Goal: Transaction & Acquisition: Purchase product/service

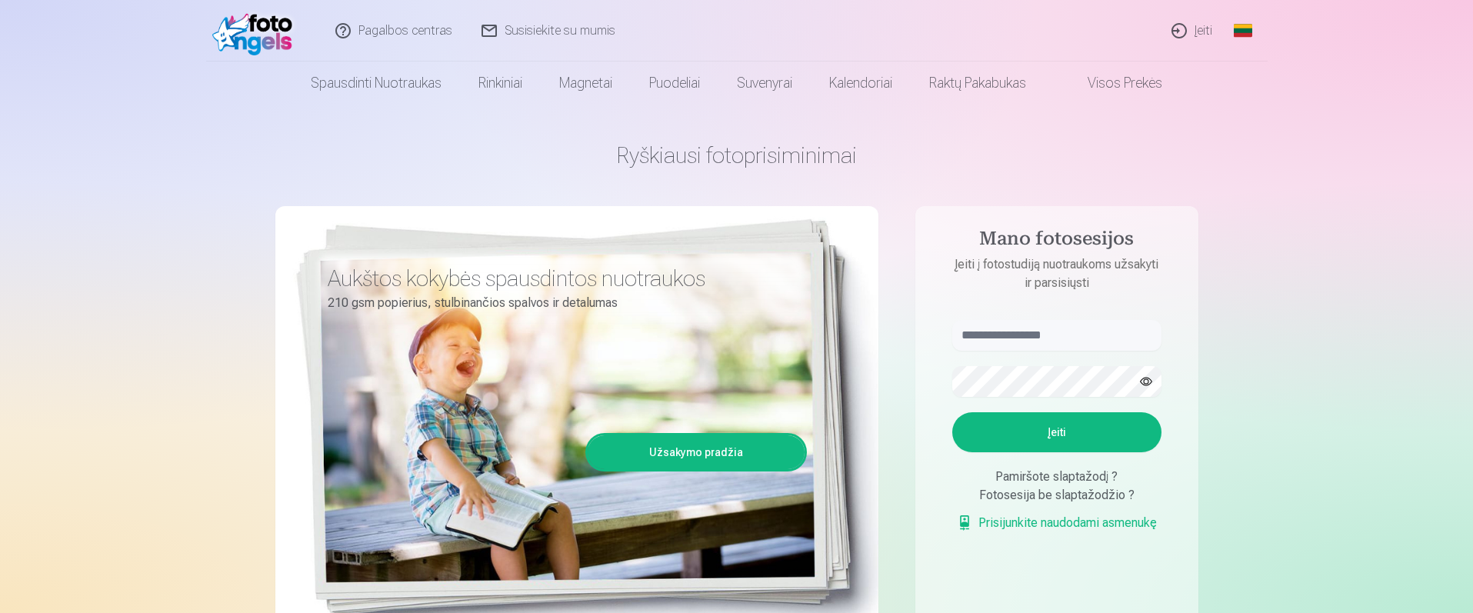
click at [1192, 35] on link "Įeiti" at bounding box center [1192, 31] width 70 height 62
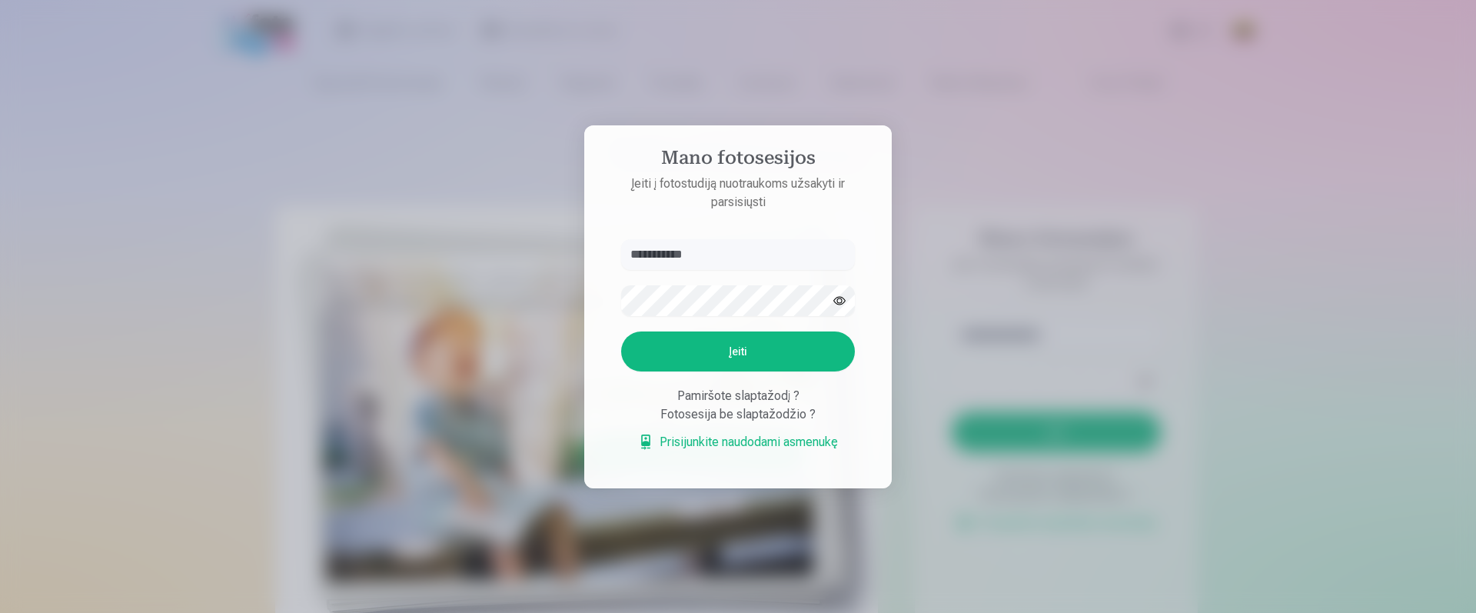
type input "**********"
click at [719, 351] on button "Įeiti" at bounding box center [738, 351] width 234 height 40
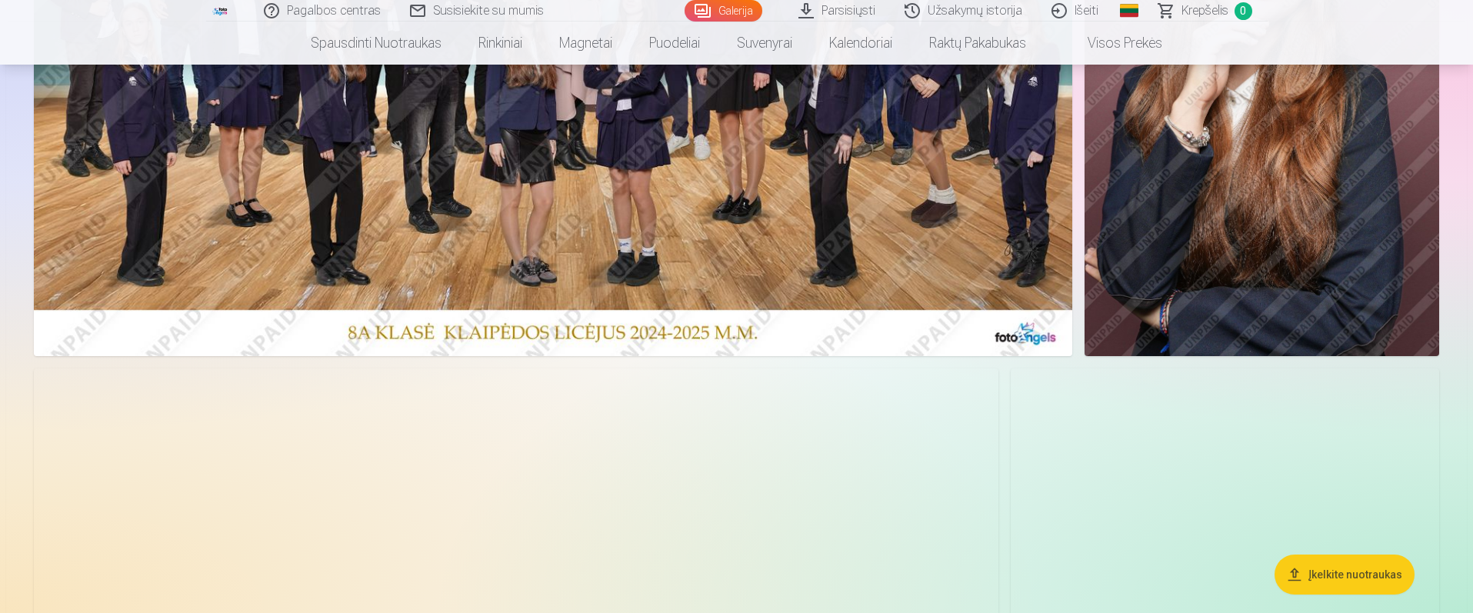
scroll to position [338, 0]
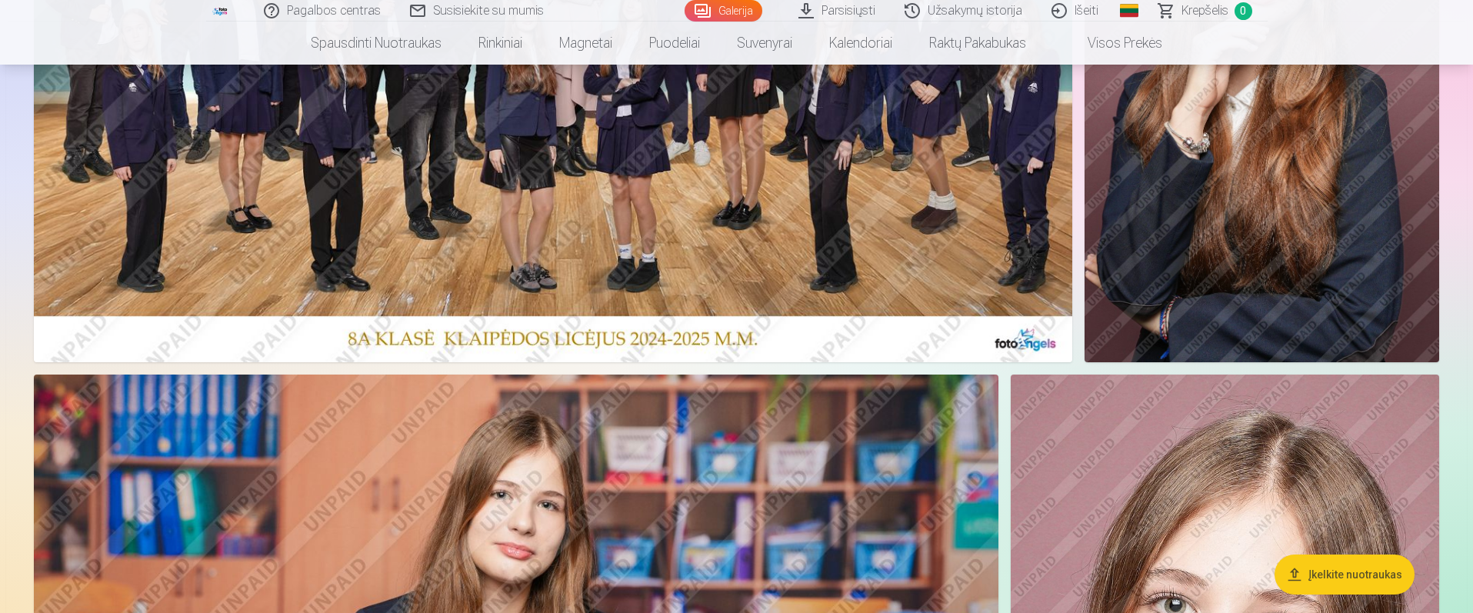
click at [1330, 572] on button "Įkelkite nuotraukas" at bounding box center [1344, 574] width 140 height 40
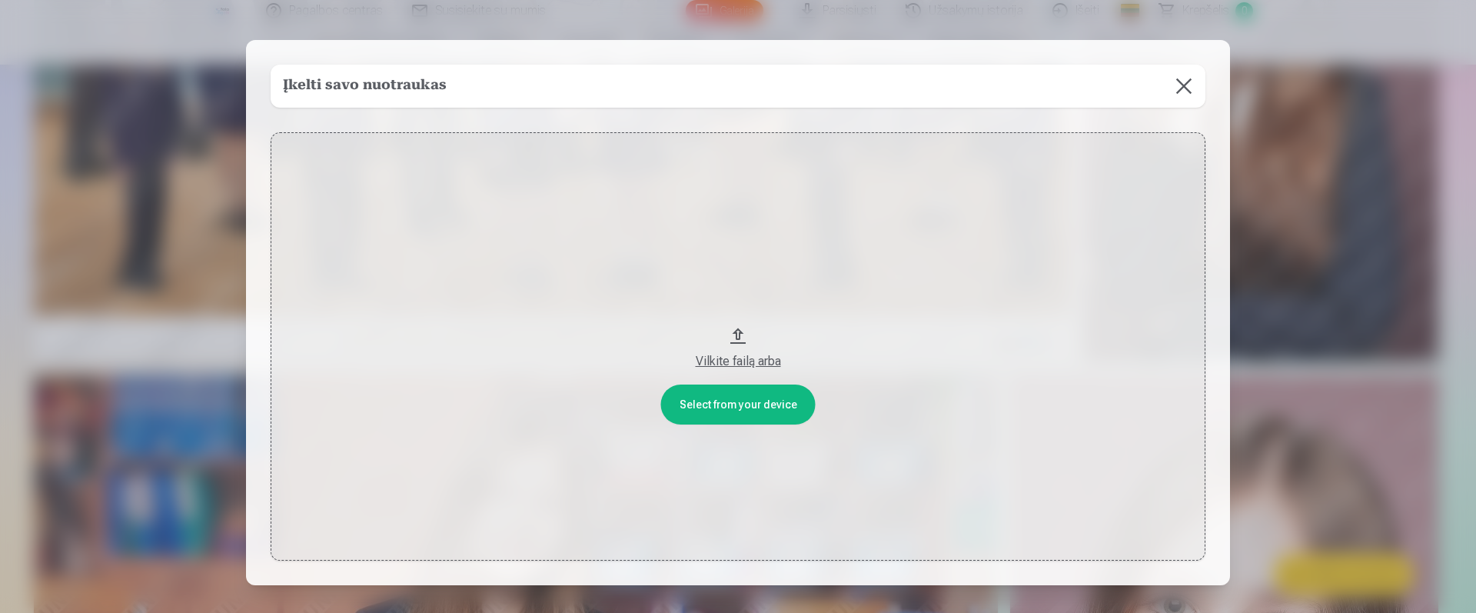
click at [1181, 86] on button at bounding box center [1184, 86] width 43 height 43
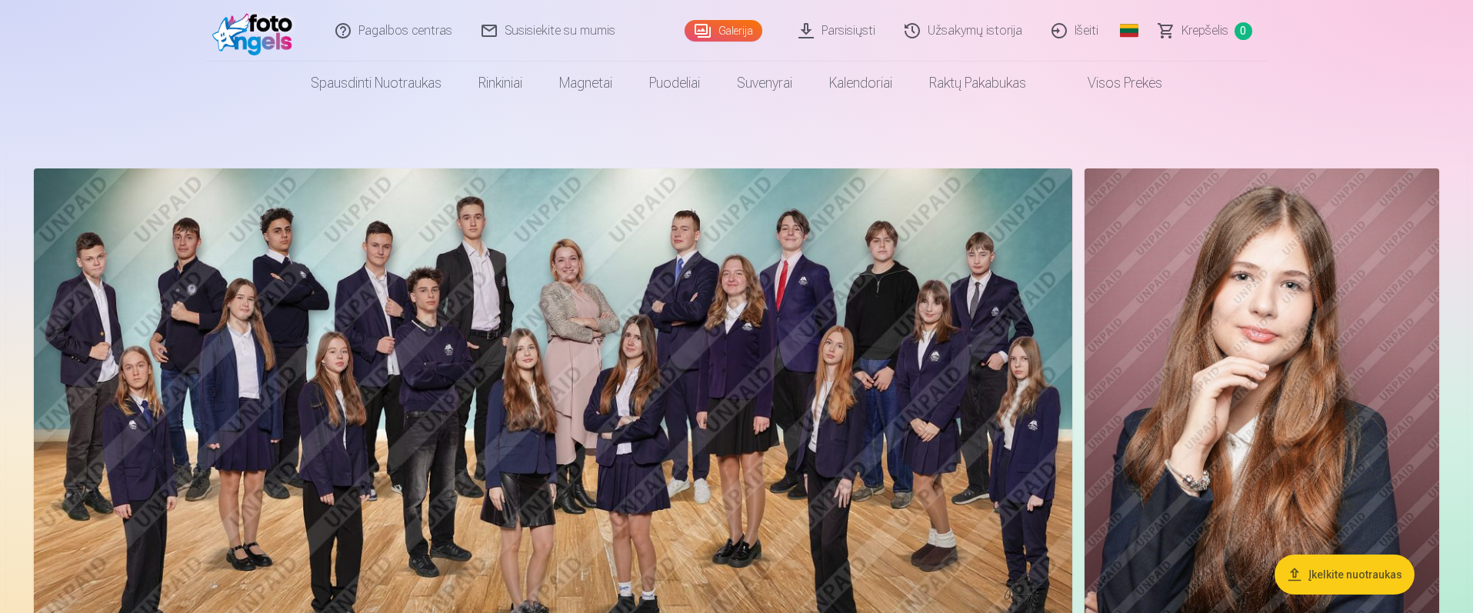
scroll to position [0, 0]
click at [545, 323] on img at bounding box center [553, 434] width 1038 height 531
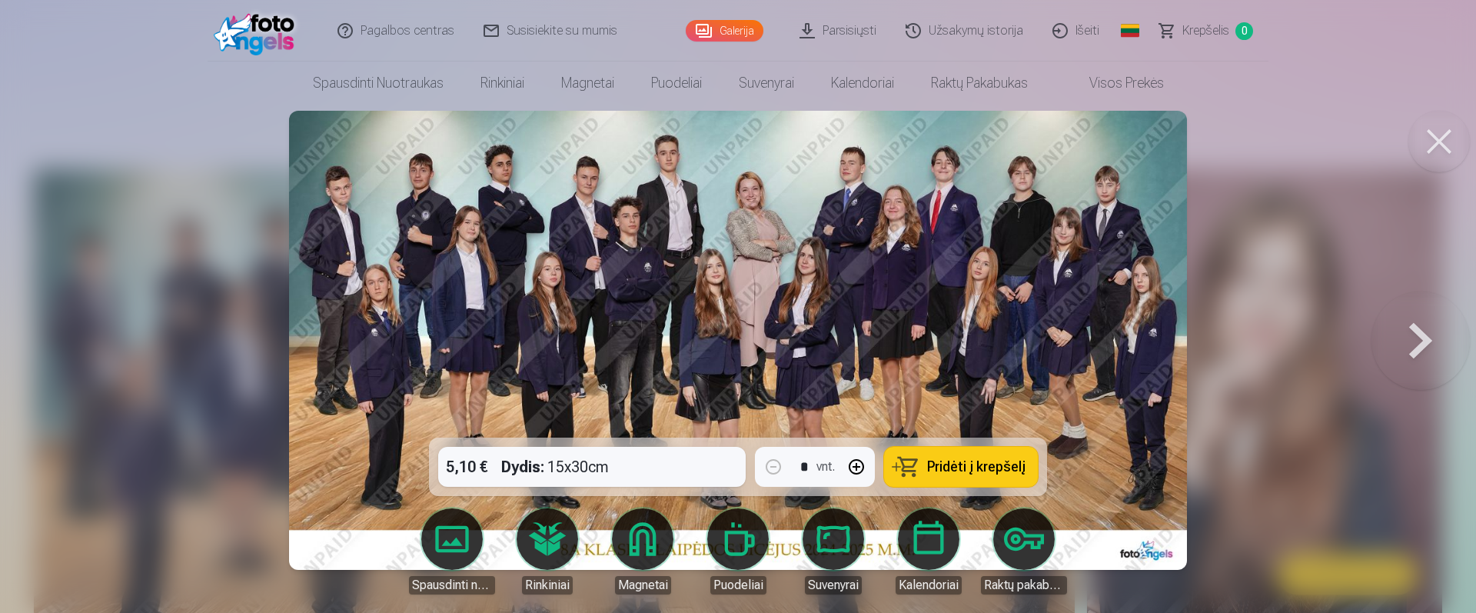
click at [691, 464] on div "5,10 € Dydis : 15x30cm * vnt. Pridėti į krepšelį" at bounding box center [738, 467] width 618 height 58
click at [992, 468] on span "Pridėti į krepšelį" at bounding box center [976, 467] width 98 height 14
click at [178, 287] on div at bounding box center [738, 306] width 1476 height 613
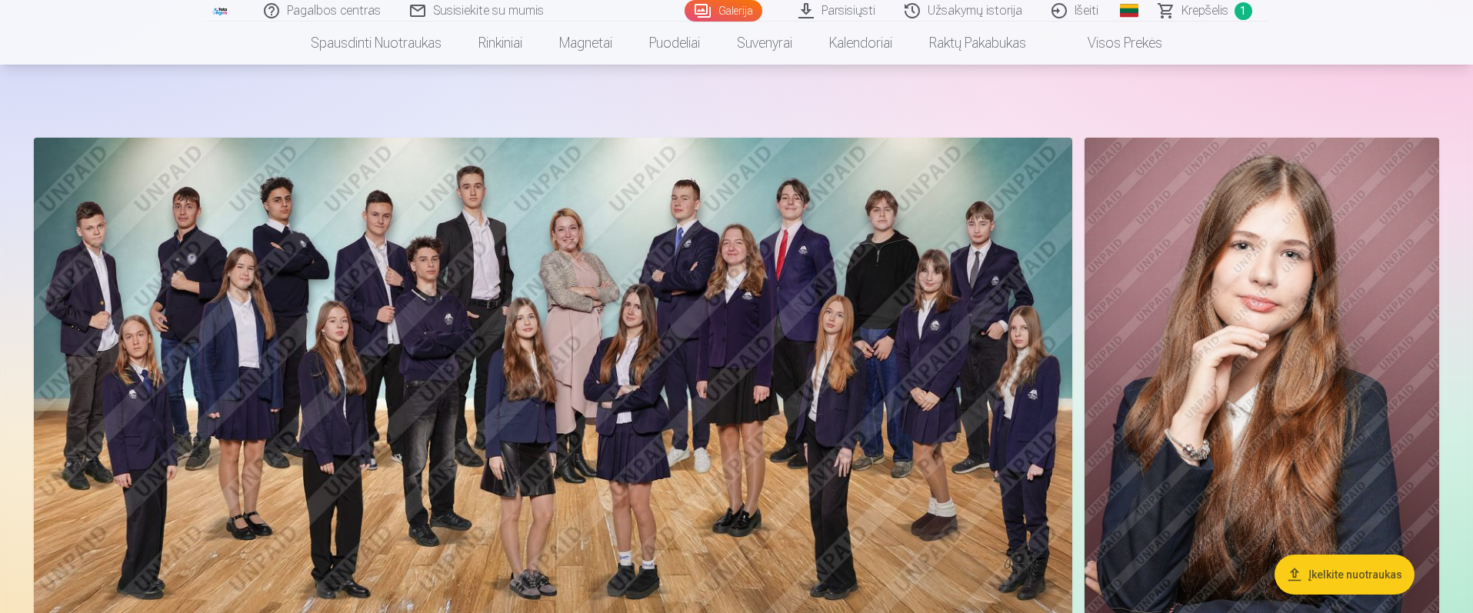
scroll to position [113, 0]
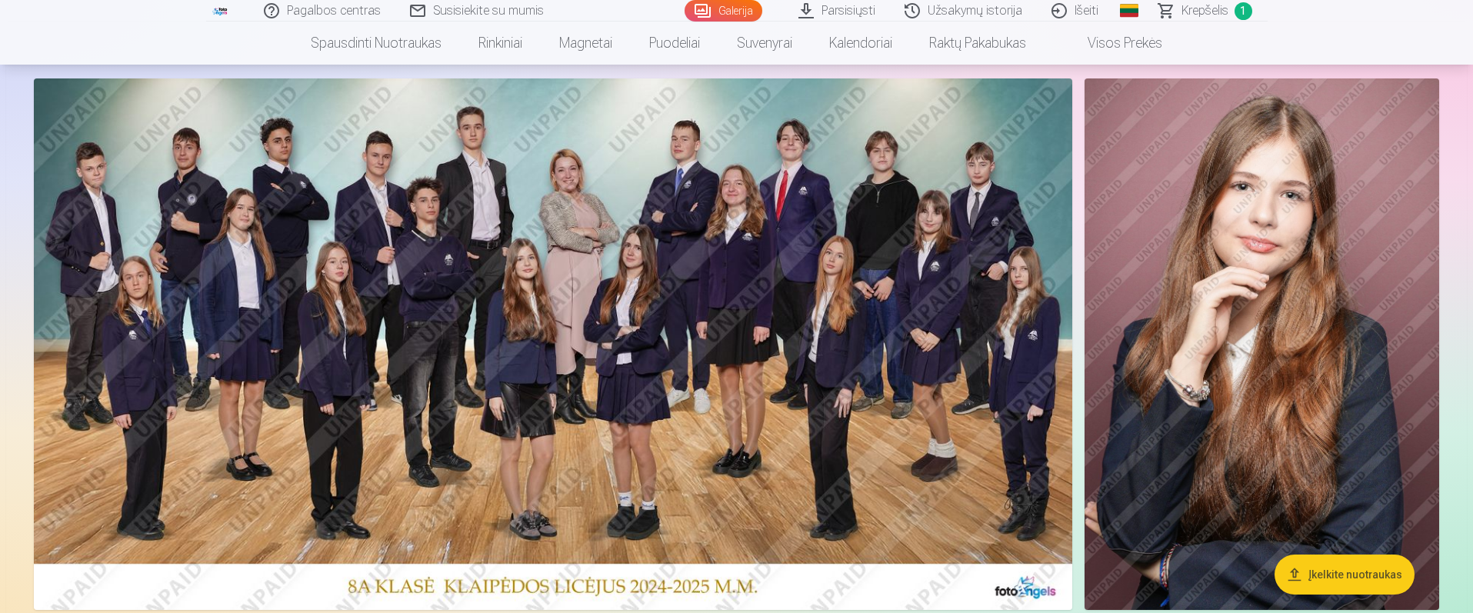
click at [1275, 431] on img at bounding box center [1261, 343] width 355 height 531
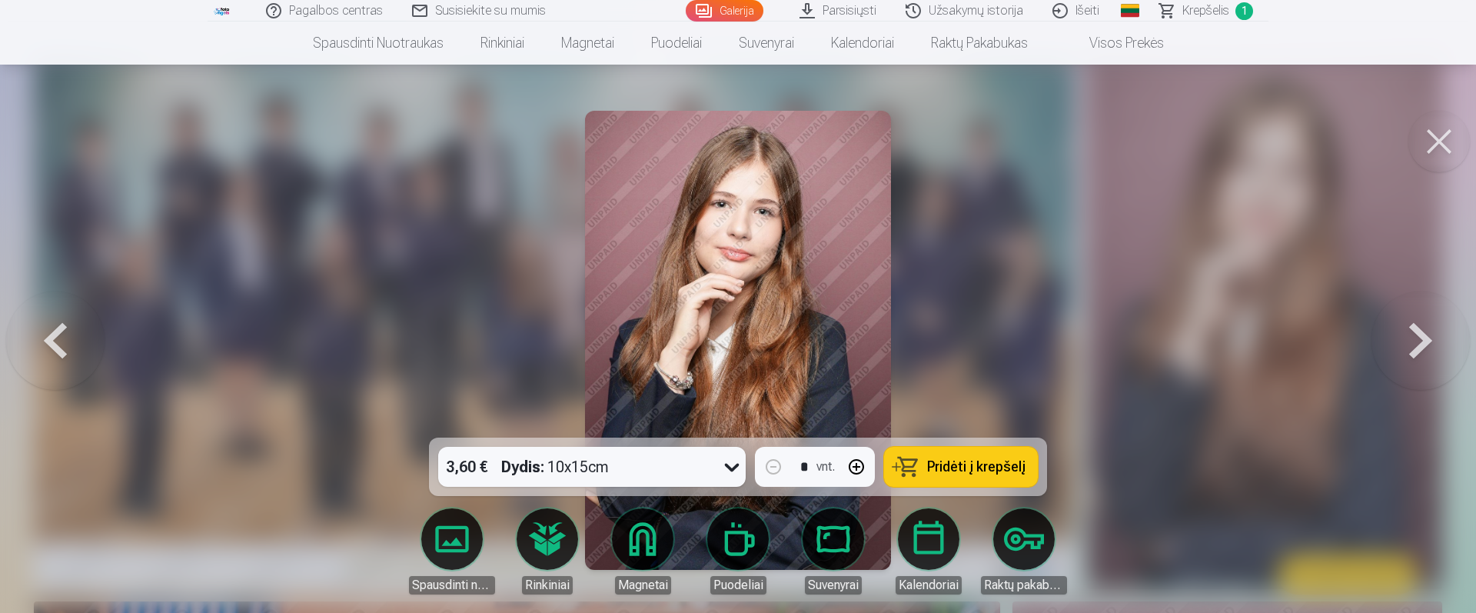
click at [992, 464] on span "Pridėti į krepšelį" at bounding box center [976, 467] width 98 height 14
click at [128, 255] on div at bounding box center [738, 306] width 1476 height 613
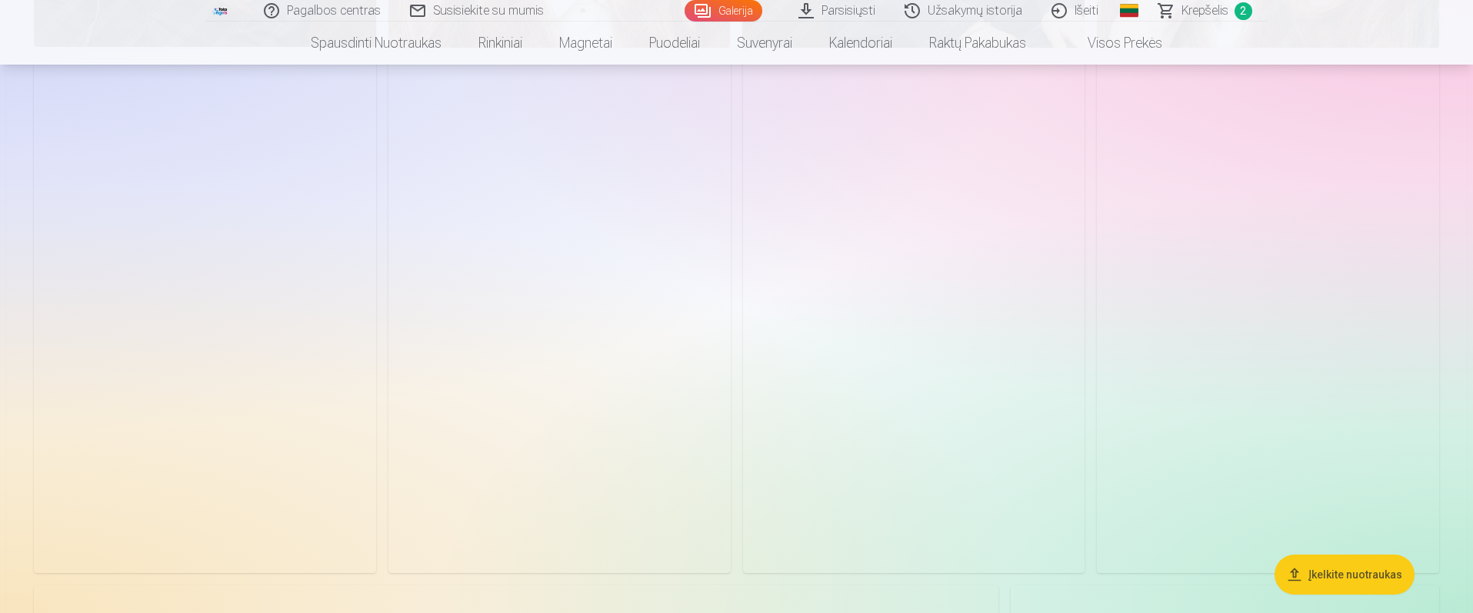
scroll to position [1823, 0]
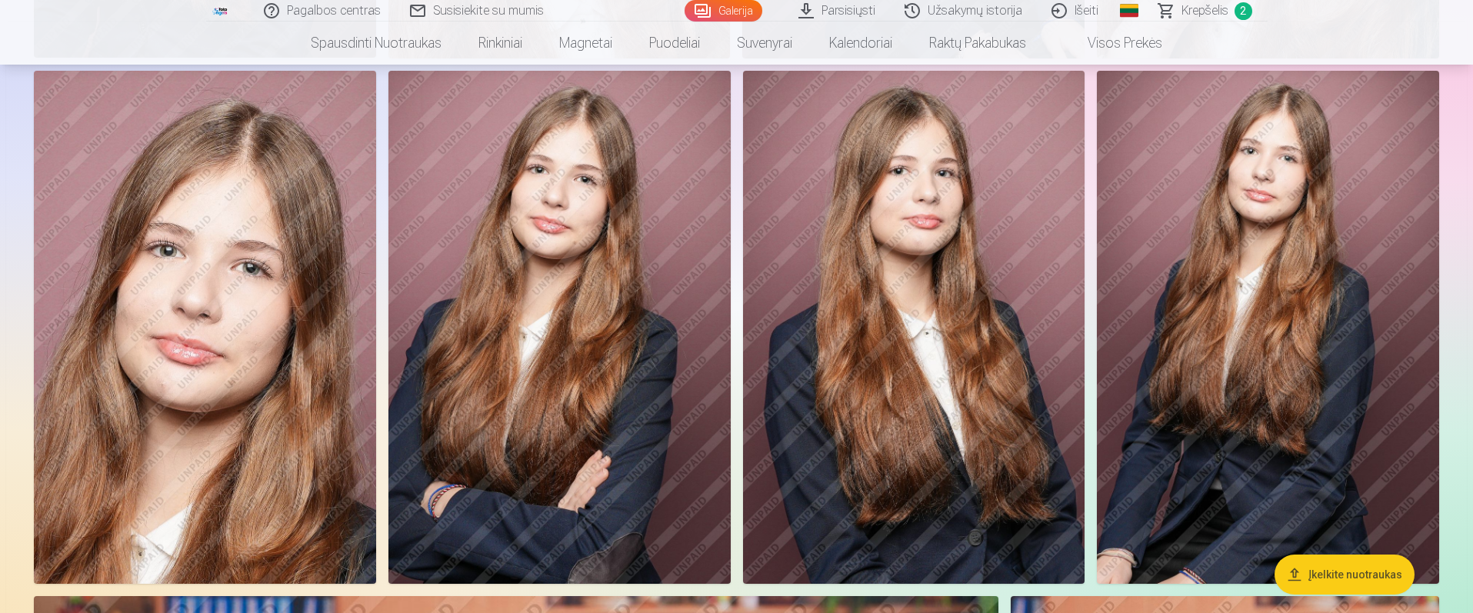
click at [1221, 329] on img at bounding box center [1268, 327] width 342 height 513
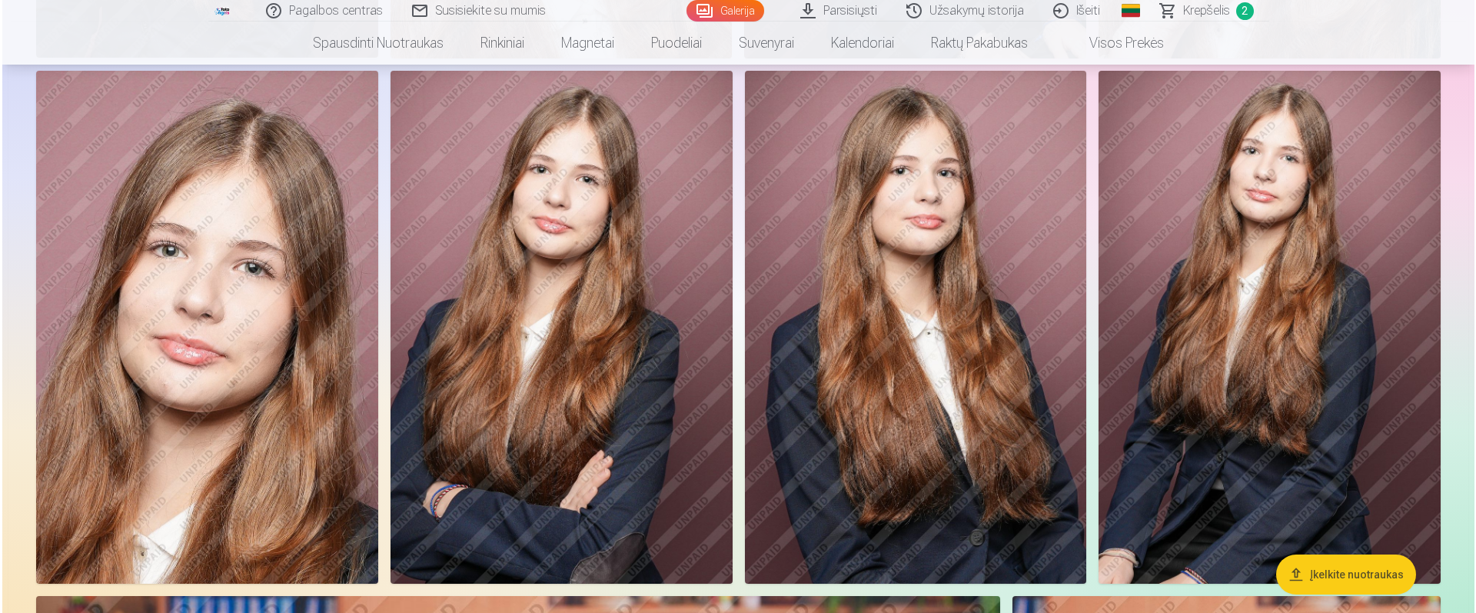
scroll to position [1826, 0]
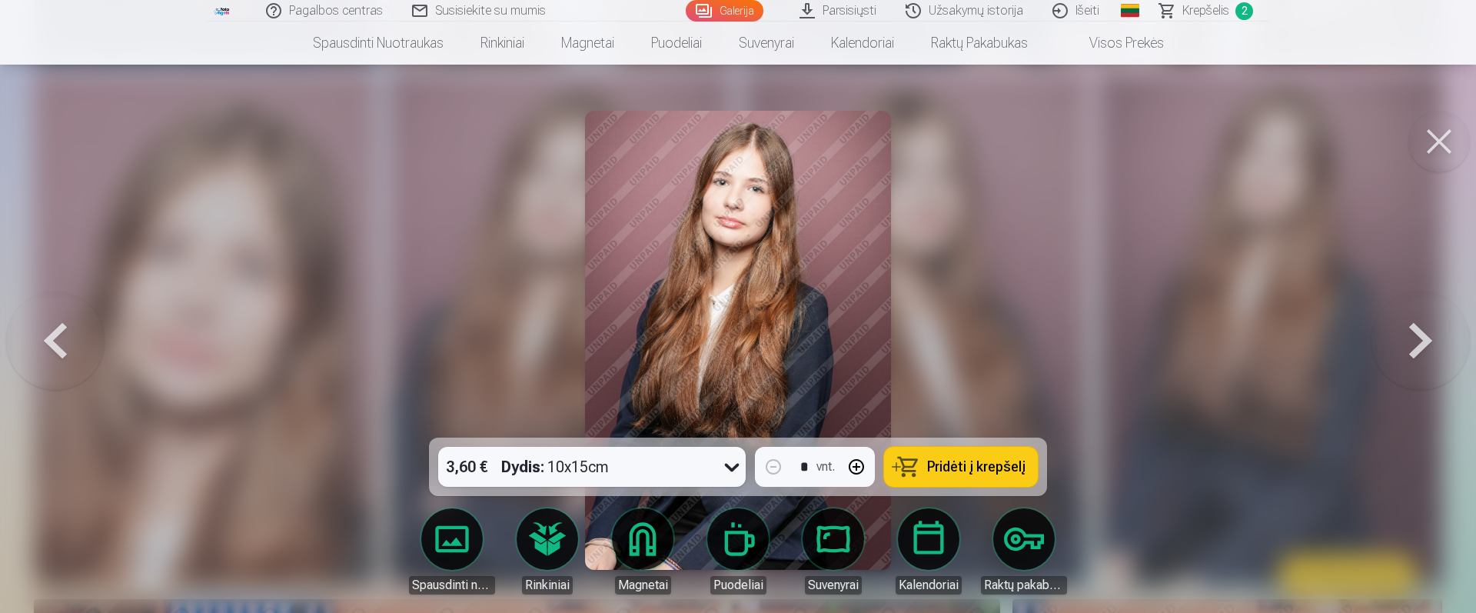
click at [965, 473] on span "Pridėti į krepšelį" at bounding box center [976, 467] width 98 height 14
click at [232, 301] on div at bounding box center [738, 306] width 1476 height 613
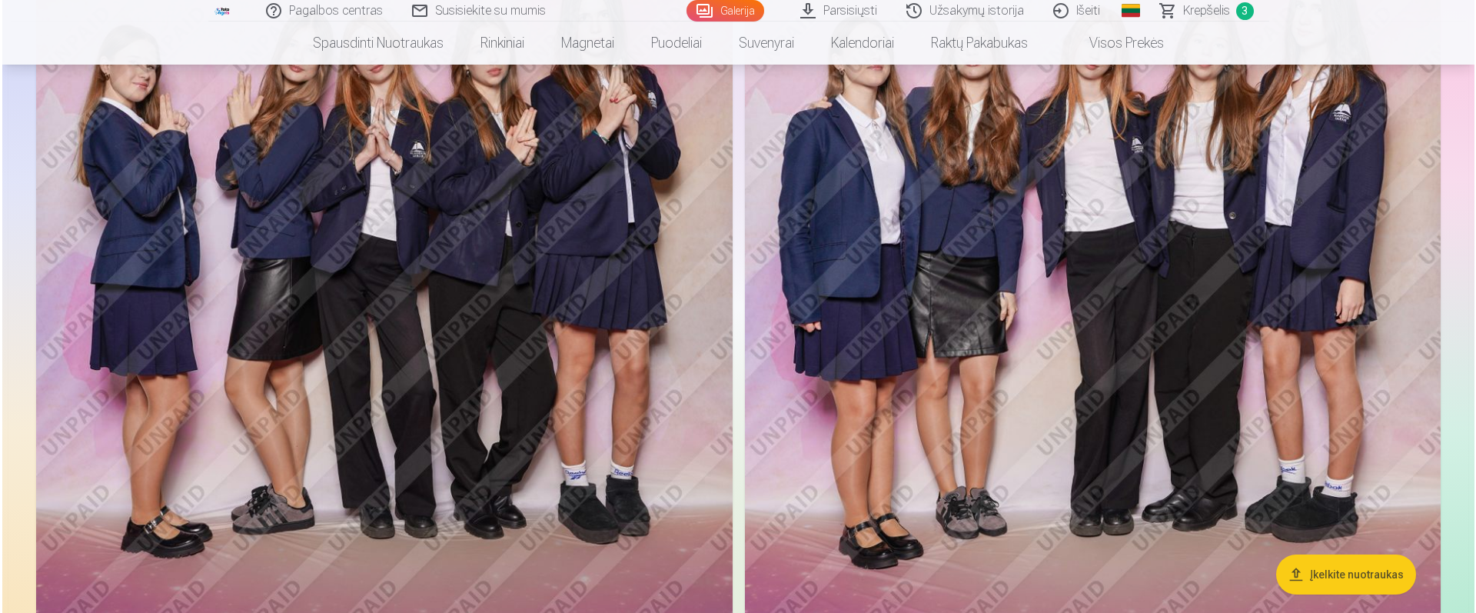
scroll to position [5799, 0]
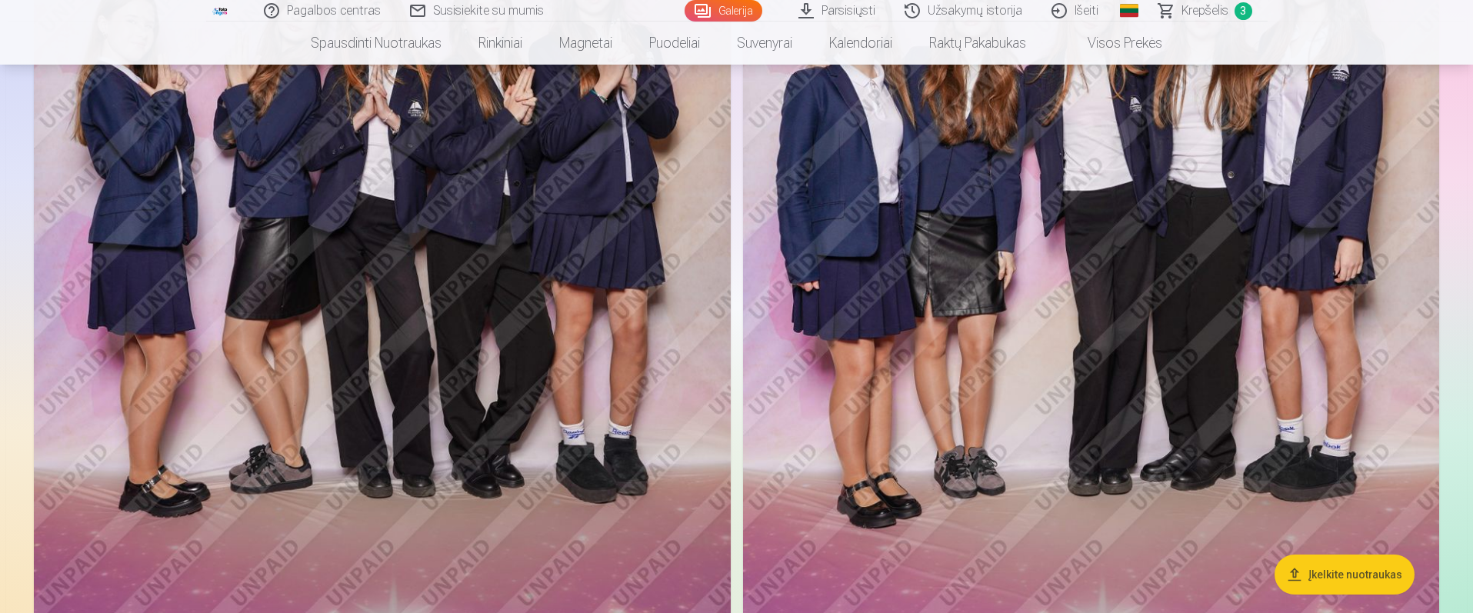
click at [446, 377] on img at bounding box center [382, 289] width 697 height 1045
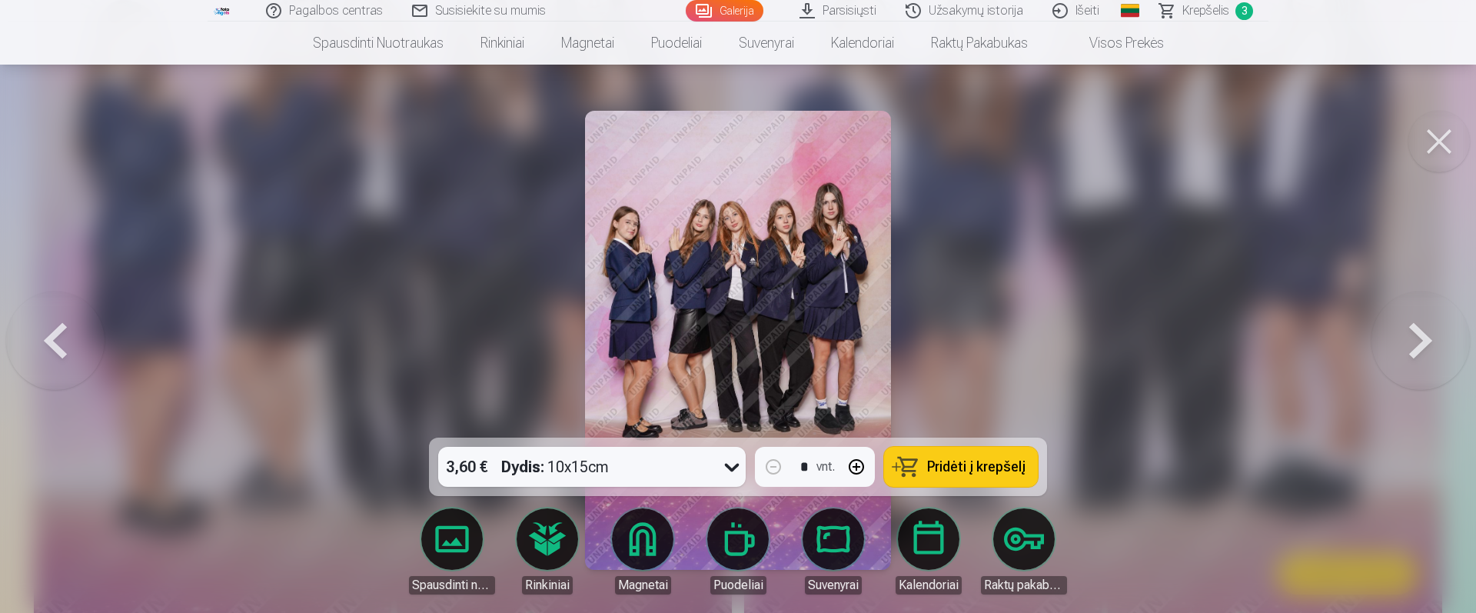
click at [935, 460] on span "Pridėti į krepšelį" at bounding box center [976, 467] width 98 height 14
click at [317, 346] on div at bounding box center [738, 306] width 1476 height 613
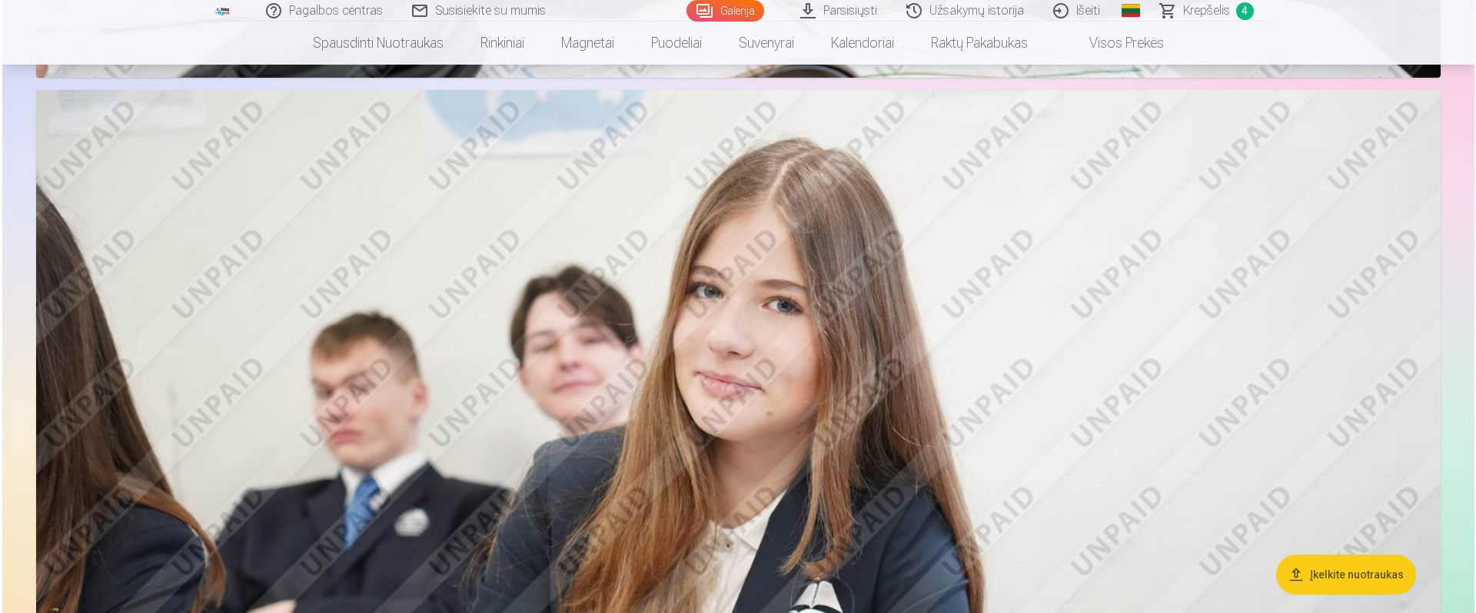
scroll to position [7570, 0]
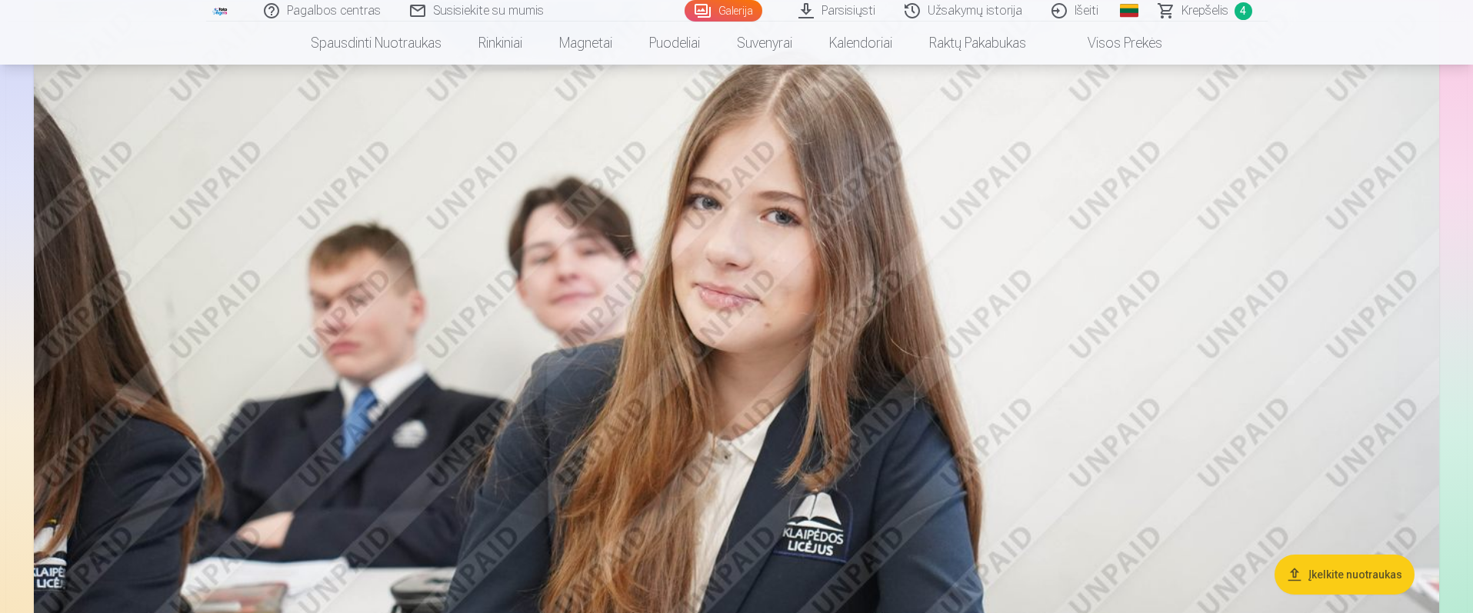
click at [708, 361] on img at bounding box center [736, 470] width 1405 height 937
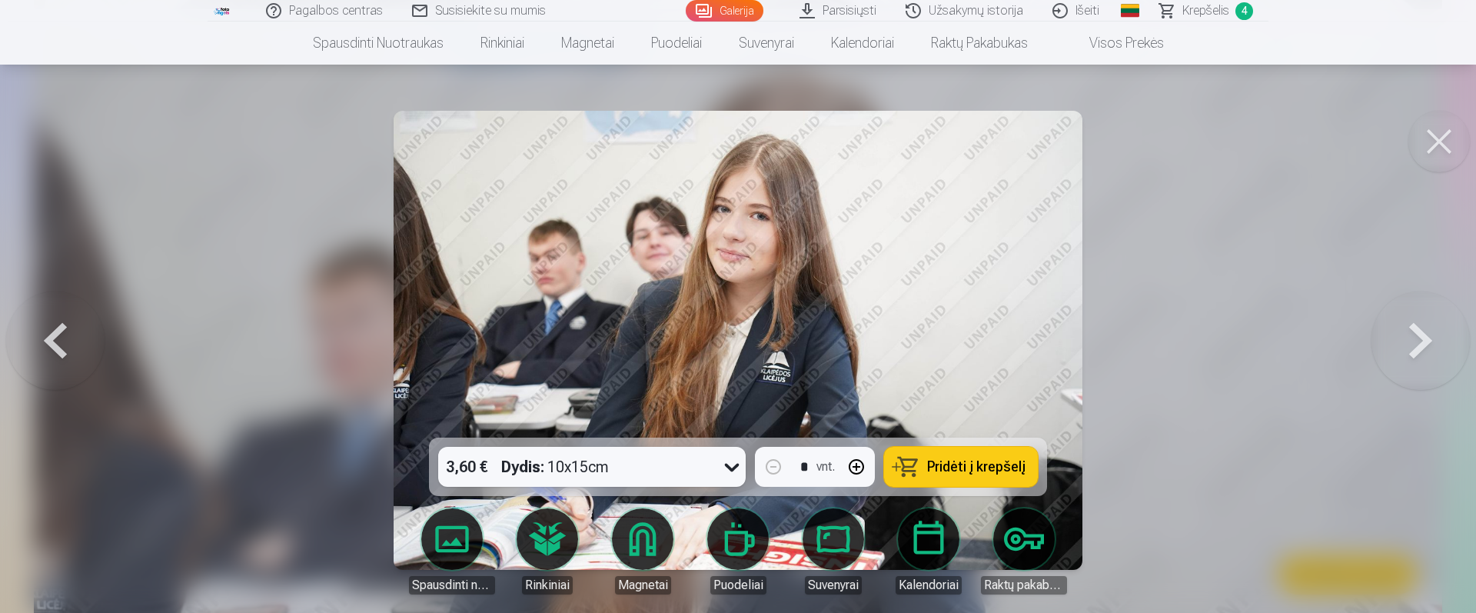
click at [967, 468] on span "Pridėti į krepšelį" at bounding box center [976, 467] width 98 height 14
click at [178, 351] on div at bounding box center [738, 306] width 1476 height 613
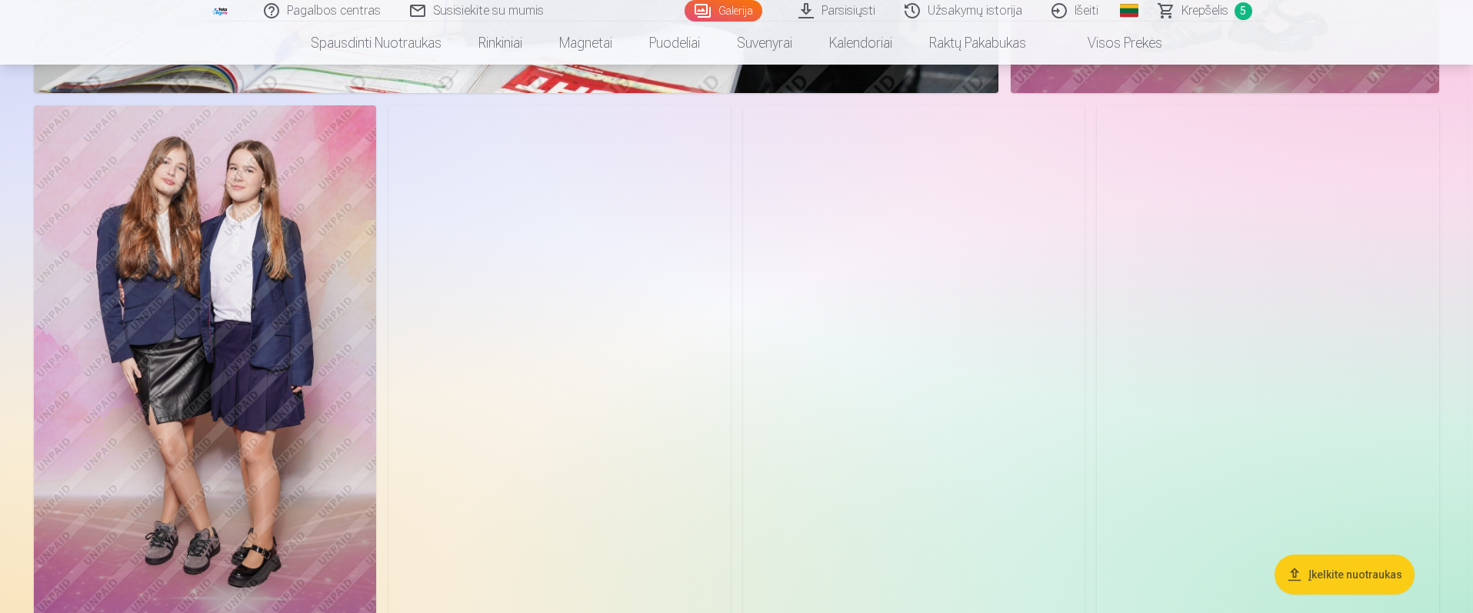
scroll to position [12186, 0]
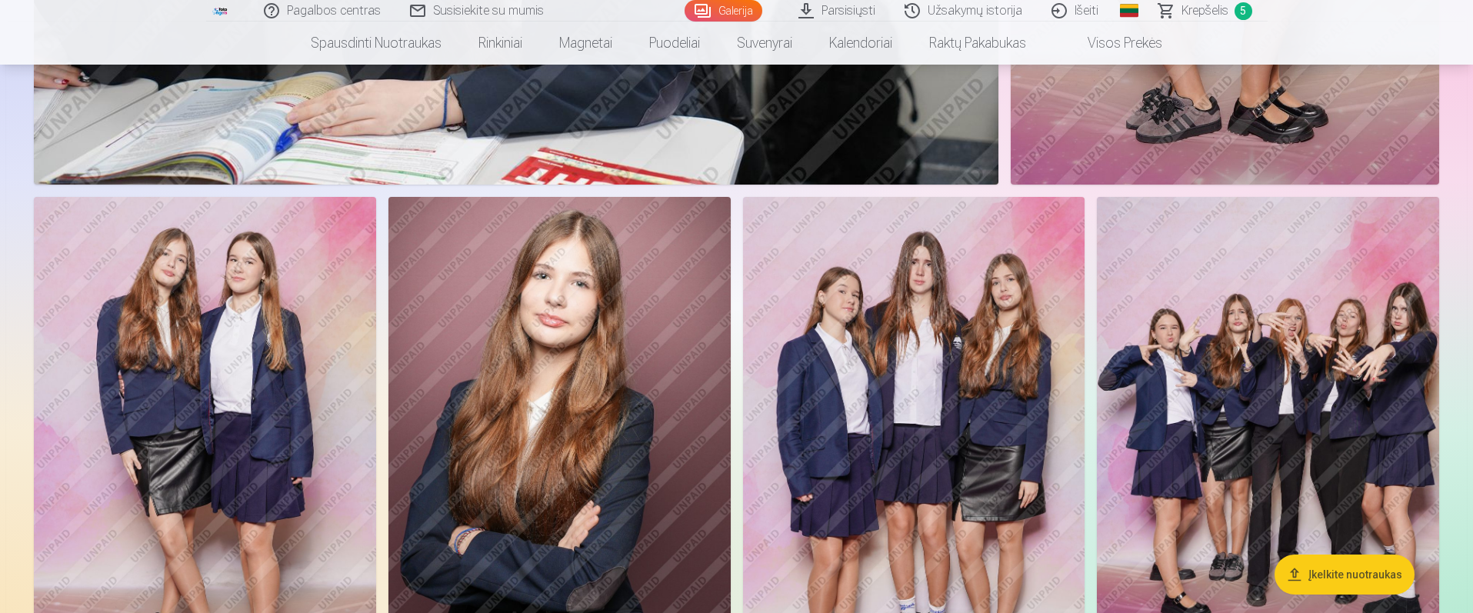
click at [203, 397] on img at bounding box center [205, 453] width 342 height 513
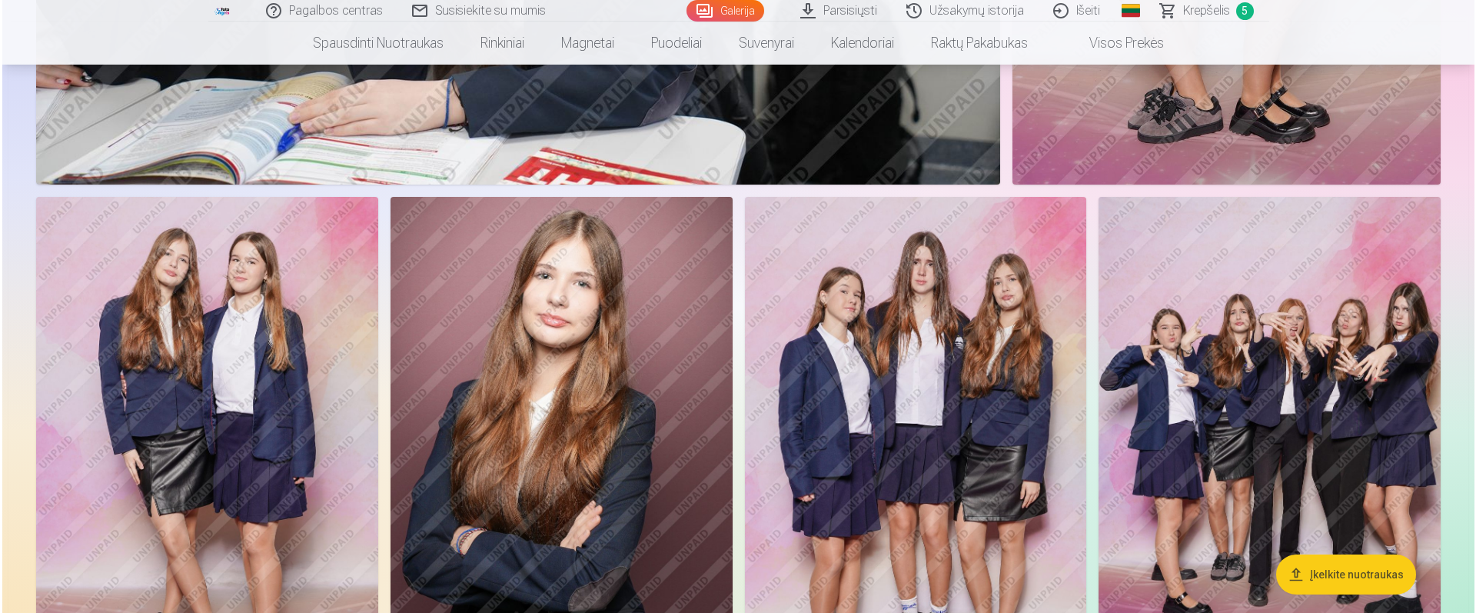
scroll to position [12218, 0]
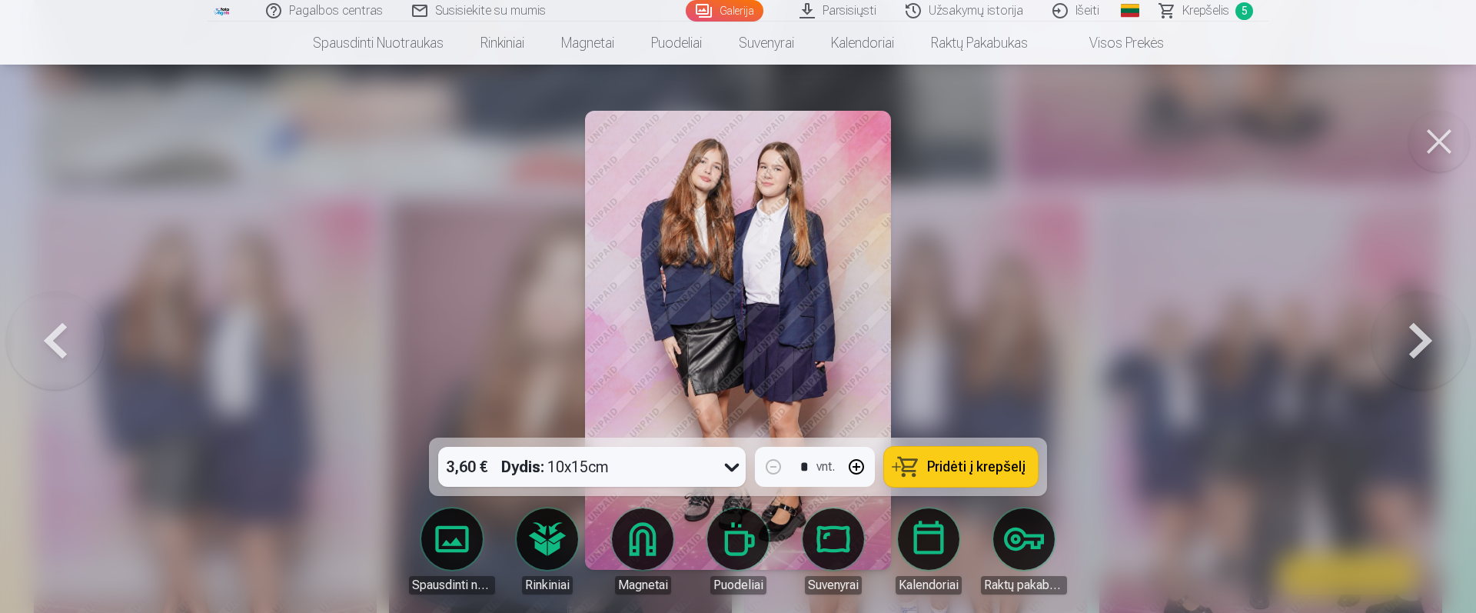
click at [979, 464] on span "Pridėti į krepšelį" at bounding box center [976, 467] width 98 height 14
click at [95, 428] on div at bounding box center [738, 306] width 1476 height 613
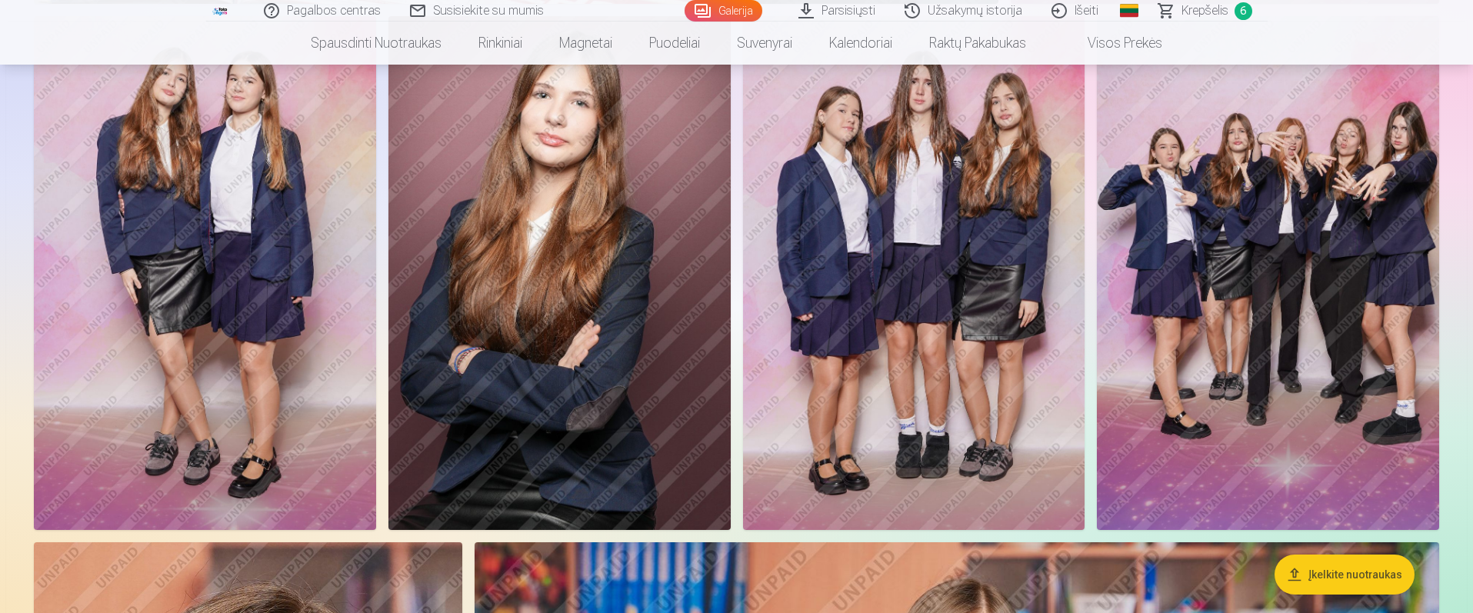
scroll to position [12374, 0]
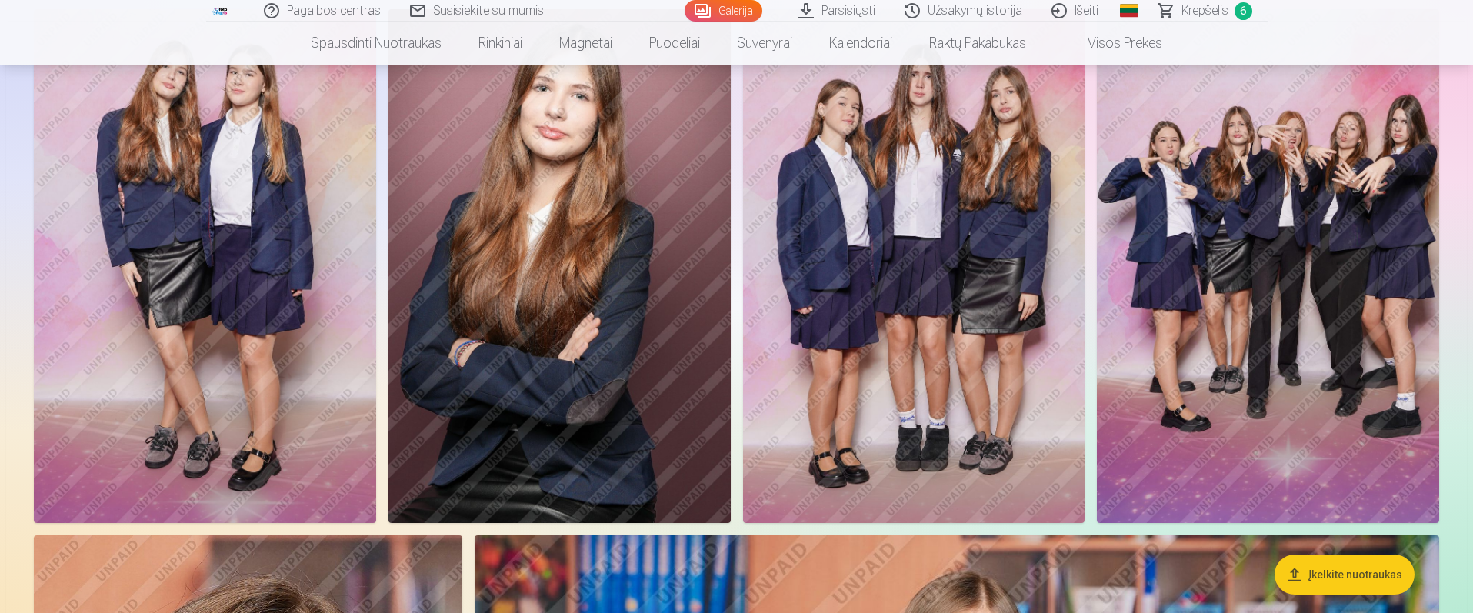
click at [574, 384] on img at bounding box center [559, 265] width 342 height 513
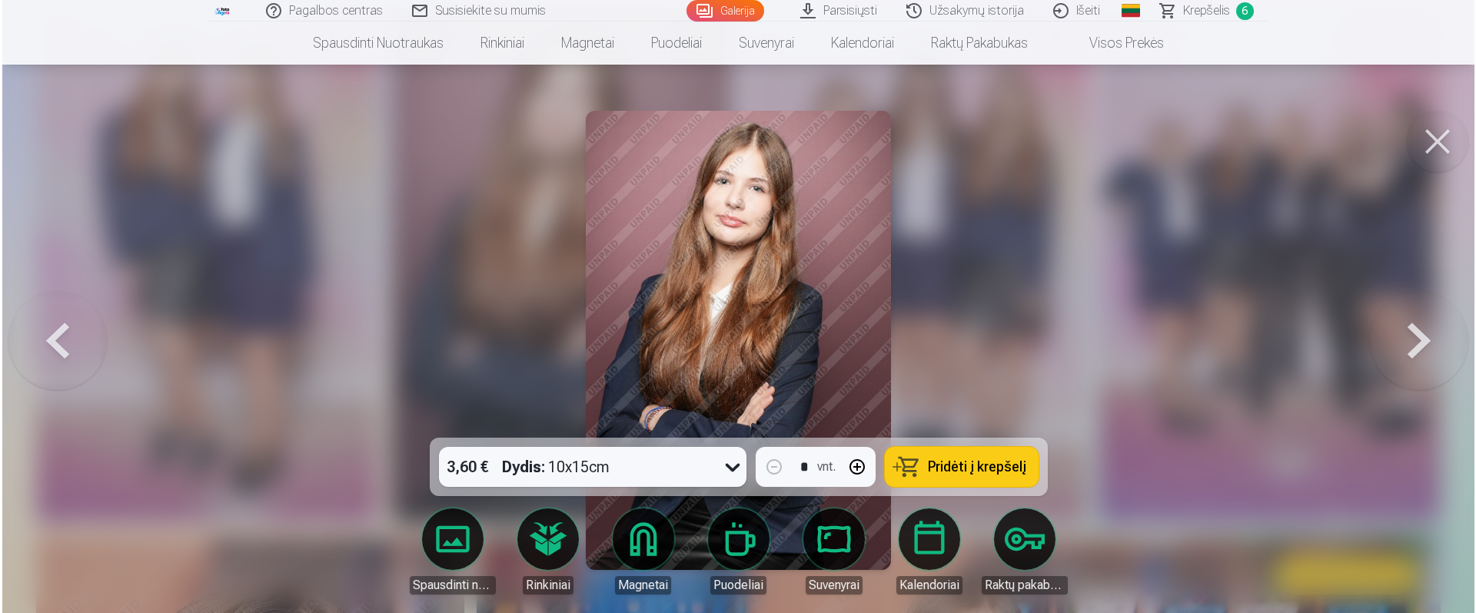
scroll to position [12407, 0]
click at [990, 471] on span "Pridėti į krepšelį" at bounding box center [976, 467] width 98 height 14
click at [188, 439] on div at bounding box center [738, 306] width 1476 height 613
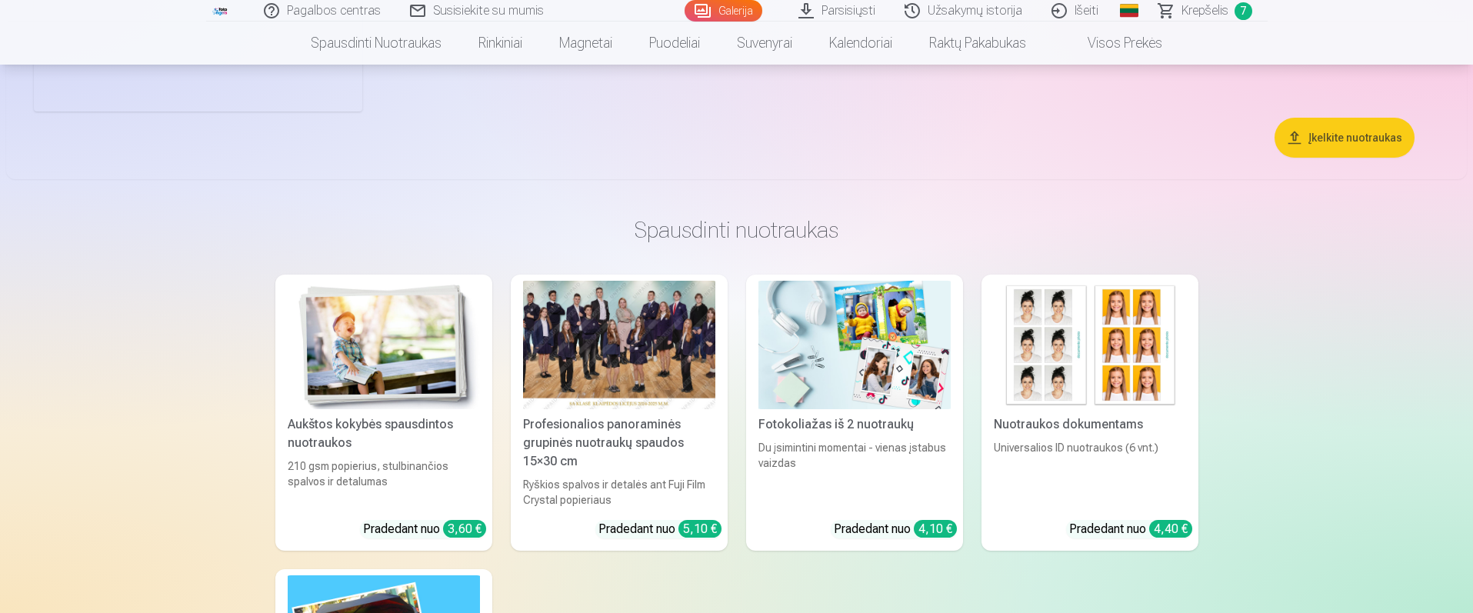
scroll to position [13953, 0]
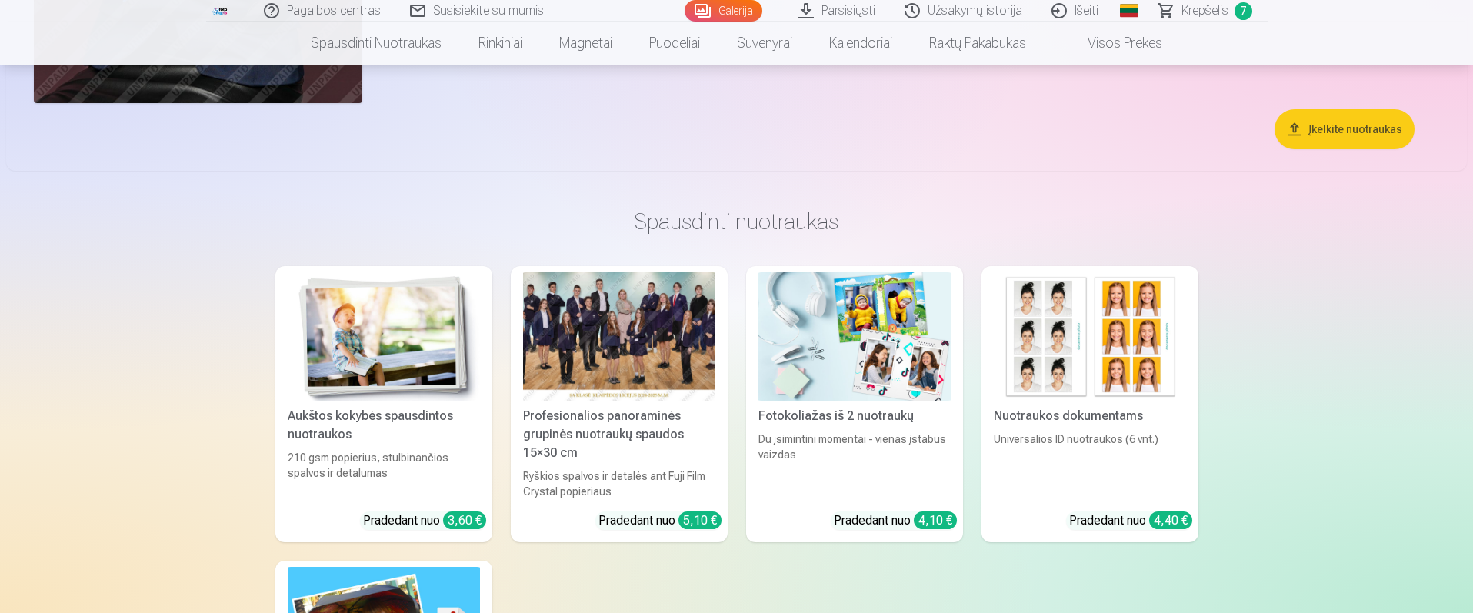
click at [1241, 12] on span "7" at bounding box center [1243, 11] width 18 height 18
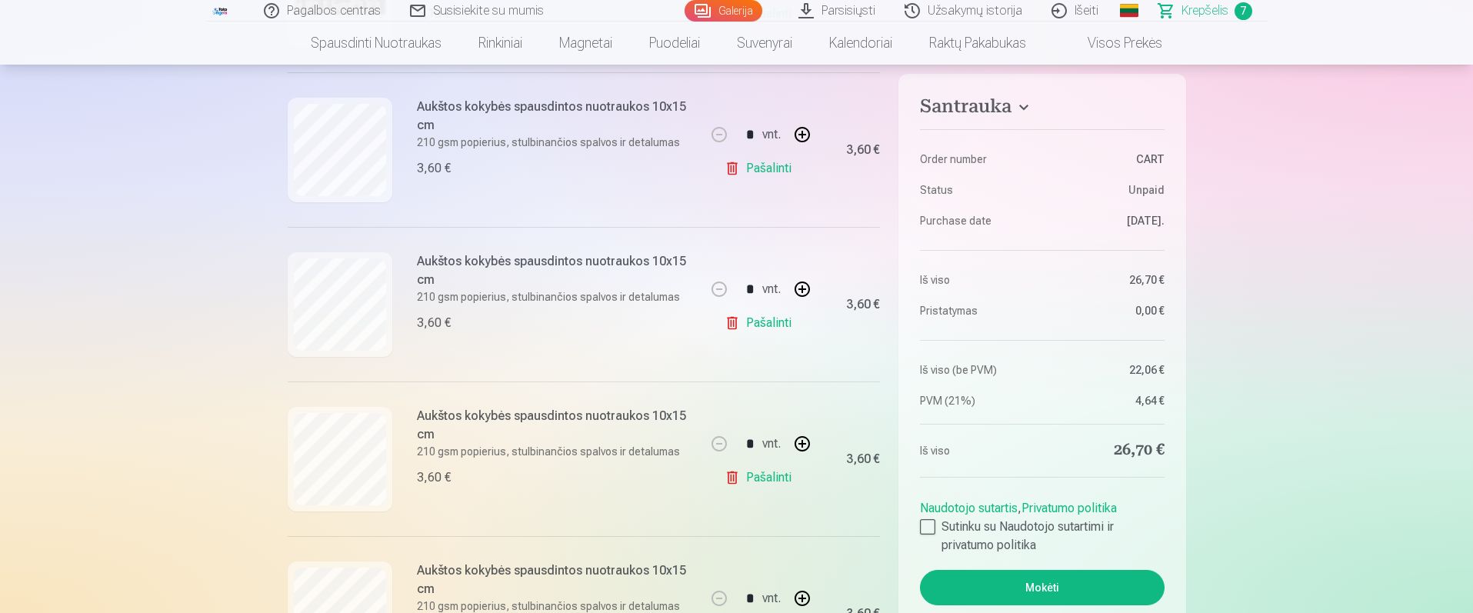
scroll to position [451, 0]
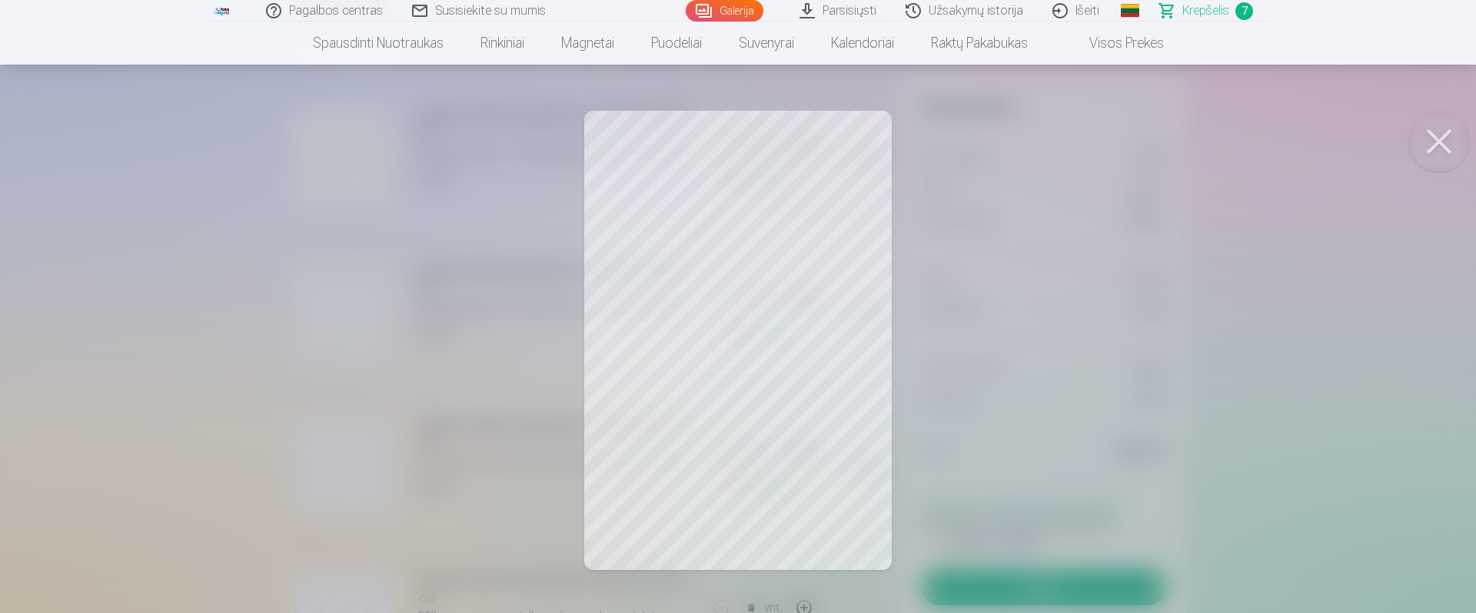
click at [155, 247] on div at bounding box center [738, 306] width 1476 height 613
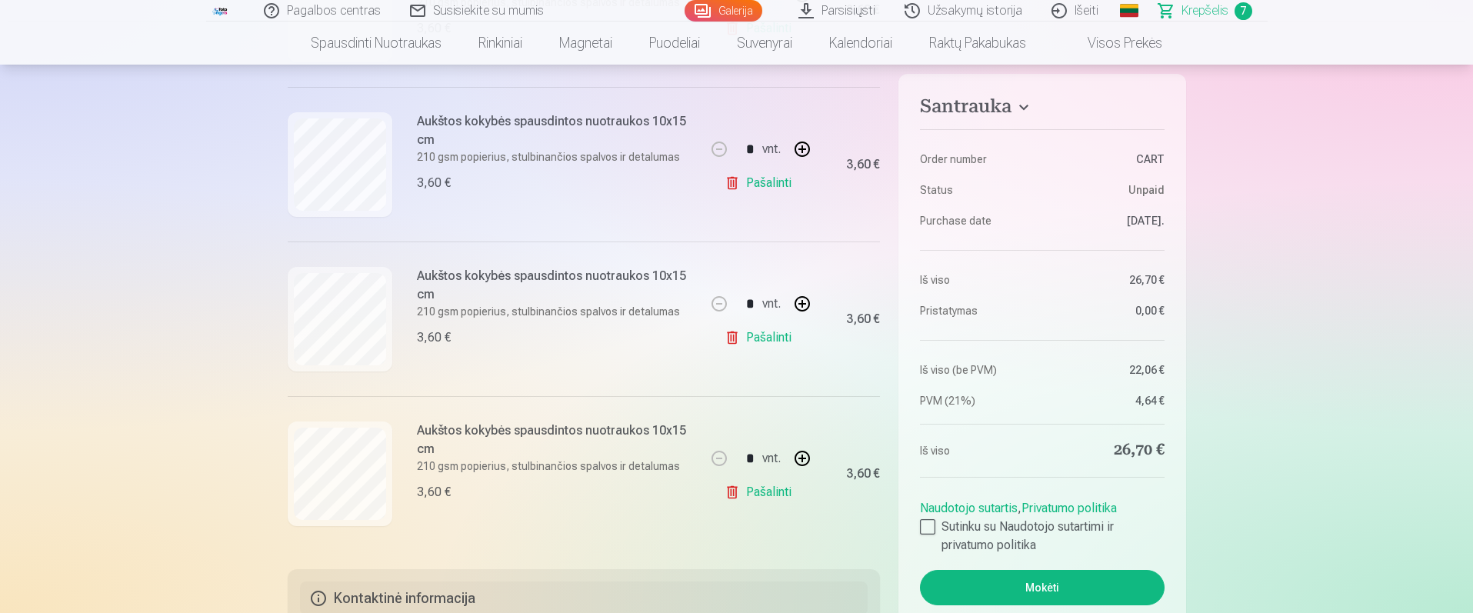
scroll to position [912, 0]
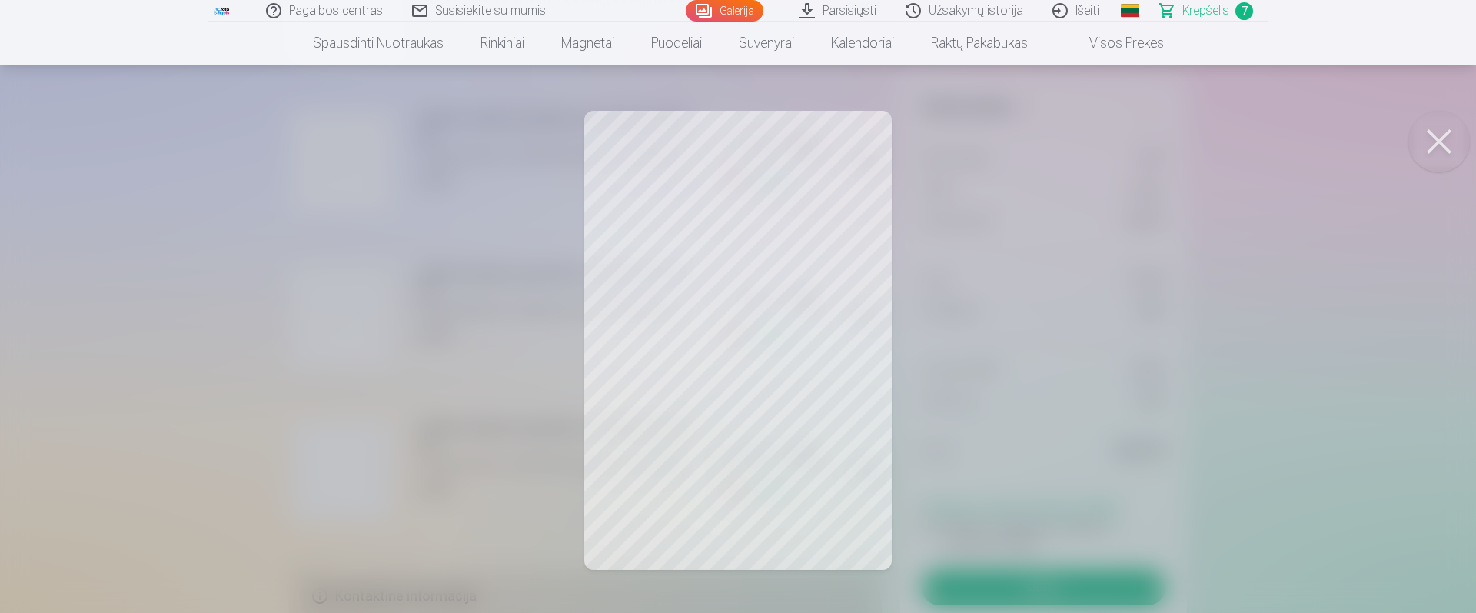
click at [92, 373] on div at bounding box center [738, 306] width 1476 height 613
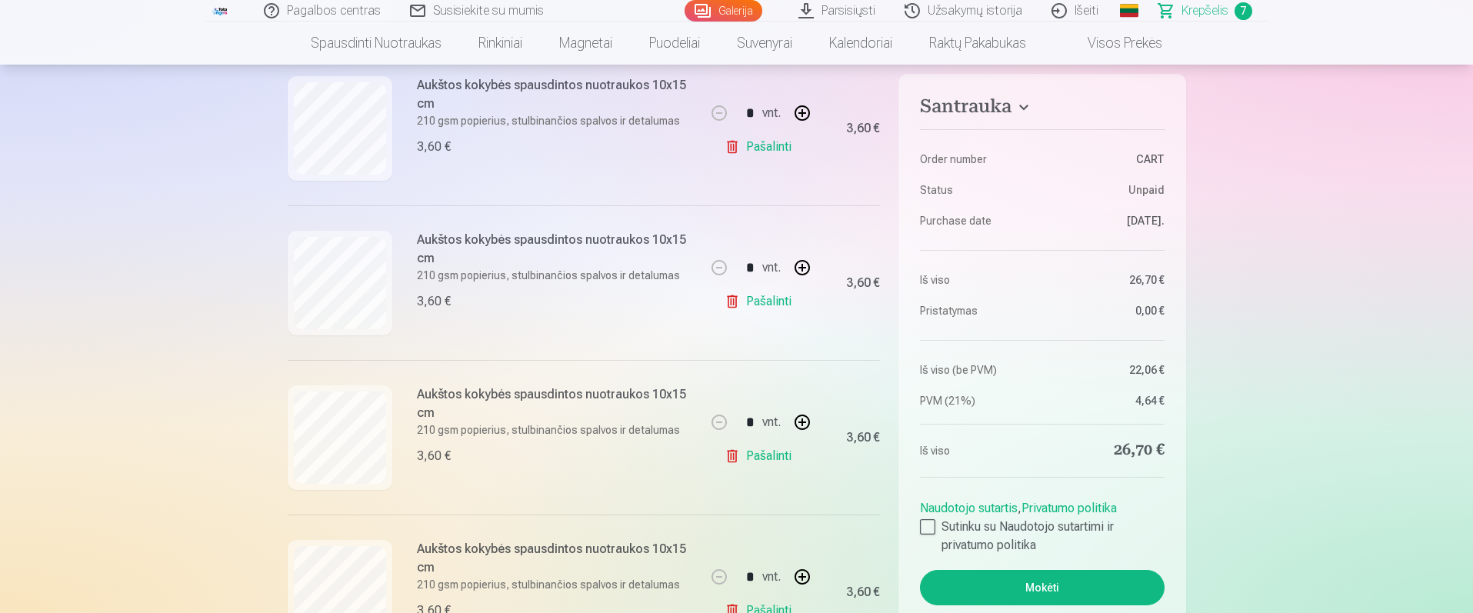
scroll to position [470, 0]
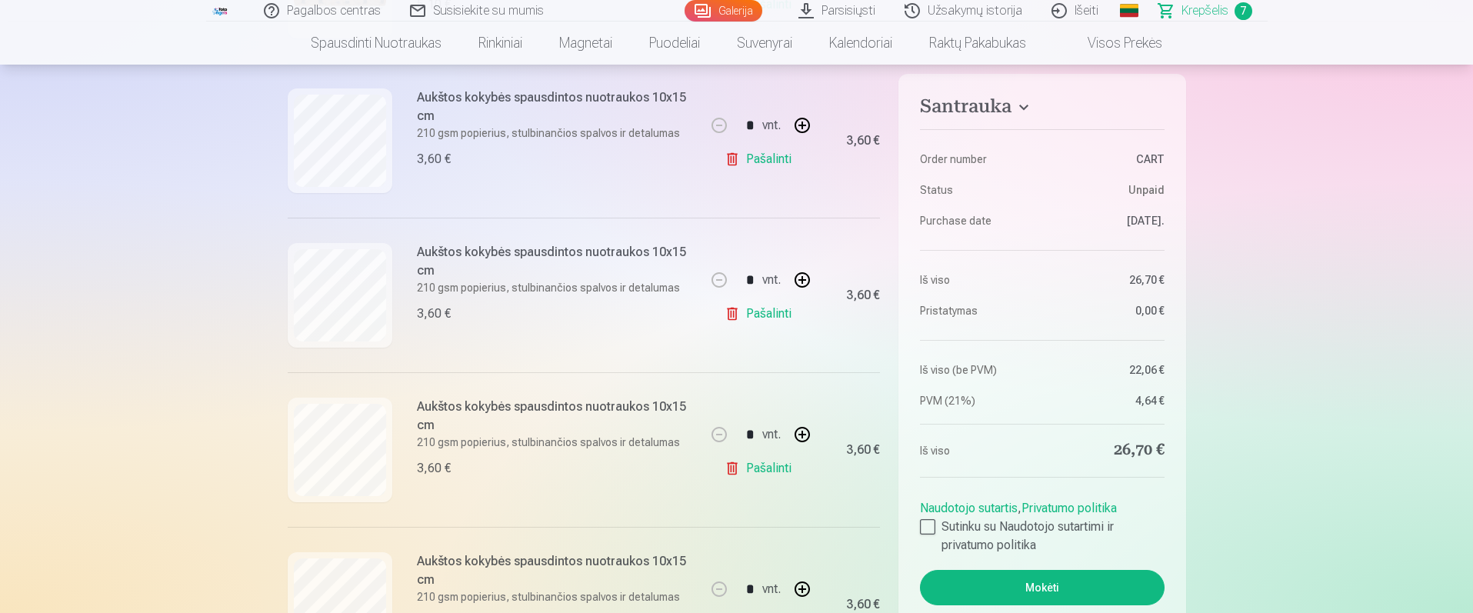
click at [772, 308] on link "Pašalinti" at bounding box center [760, 313] width 73 height 31
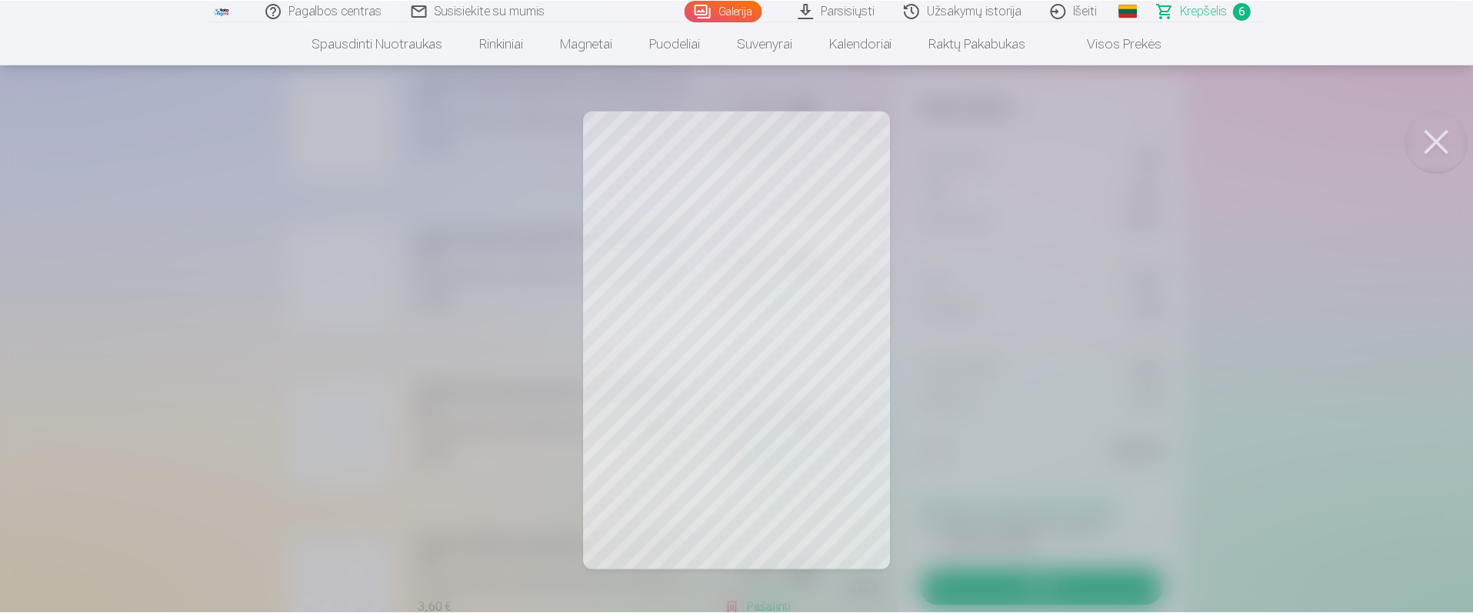
scroll to position [489, 0]
click at [184, 200] on div at bounding box center [738, 306] width 1476 height 613
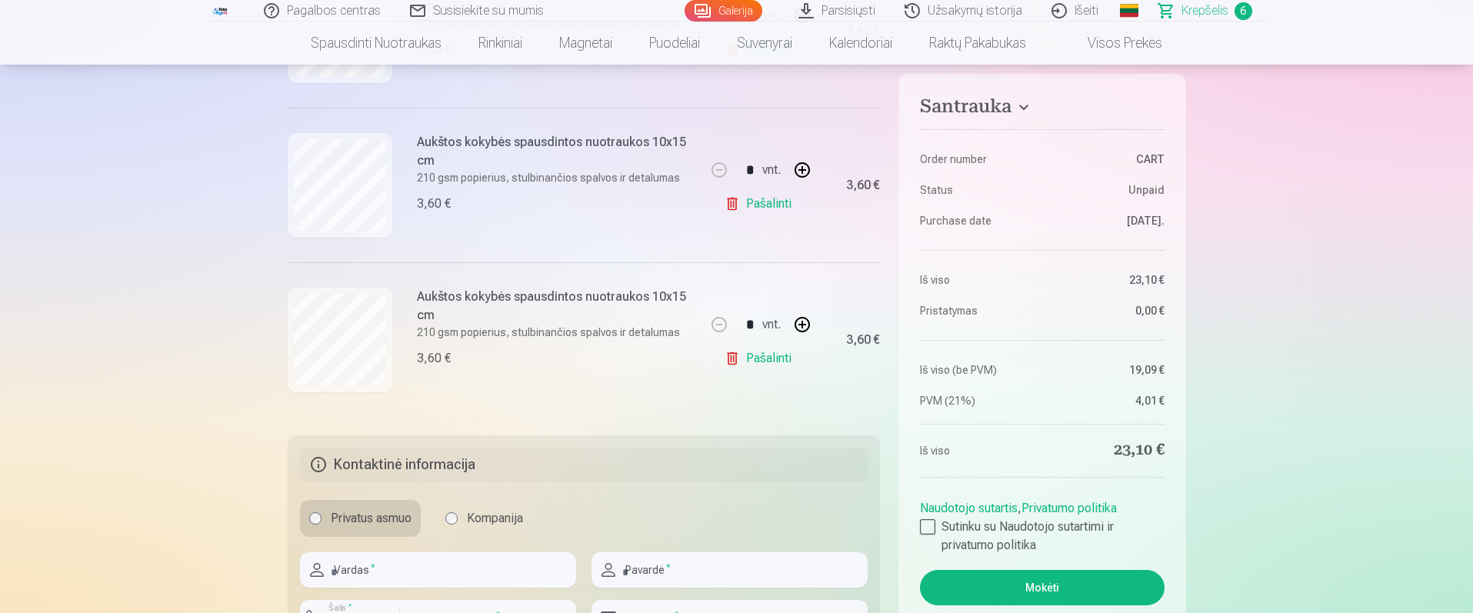
scroll to position [930, 0]
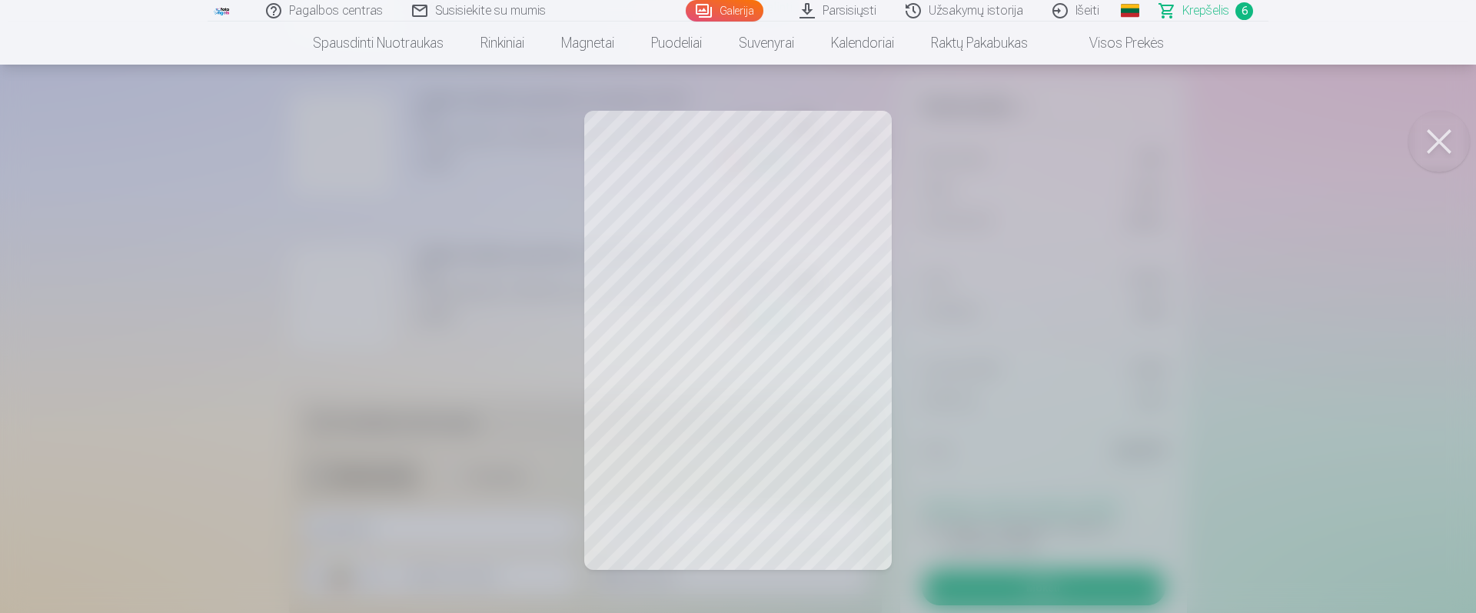
click at [120, 260] on div at bounding box center [738, 306] width 1476 height 613
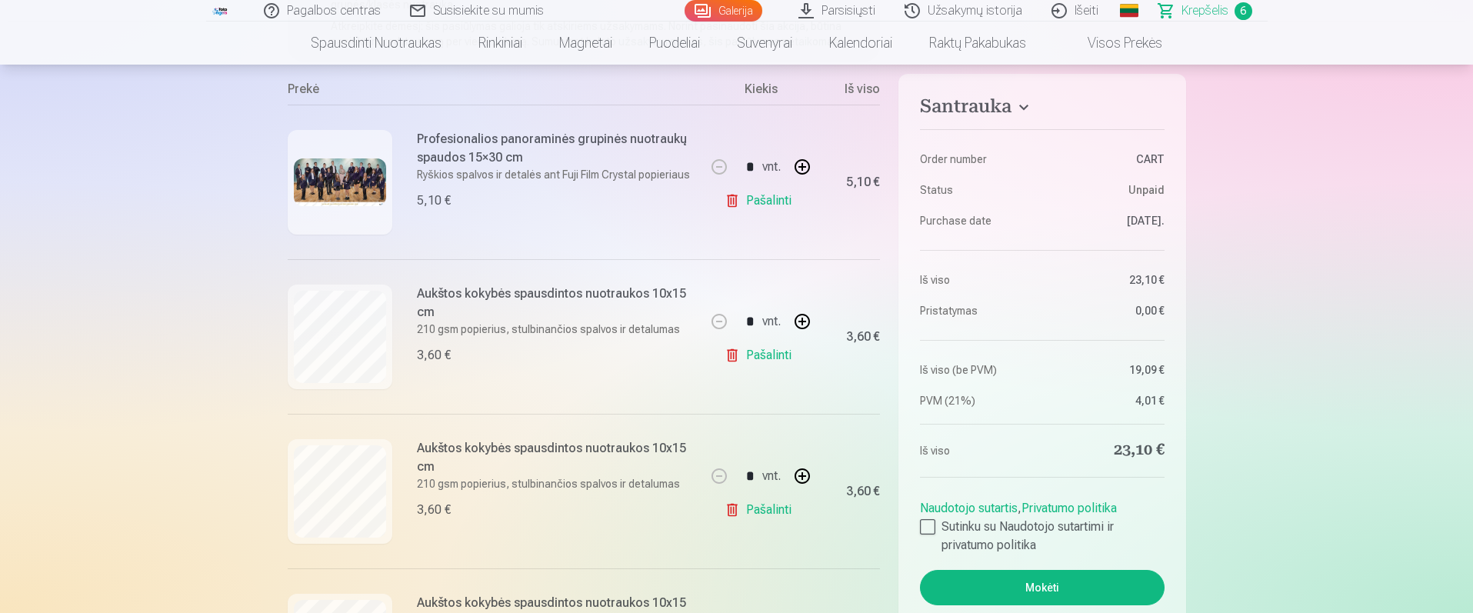
scroll to position [273, 0]
click at [777, 354] on link "Pašalinti" at bounding box center [760, 356] width 73 height 31
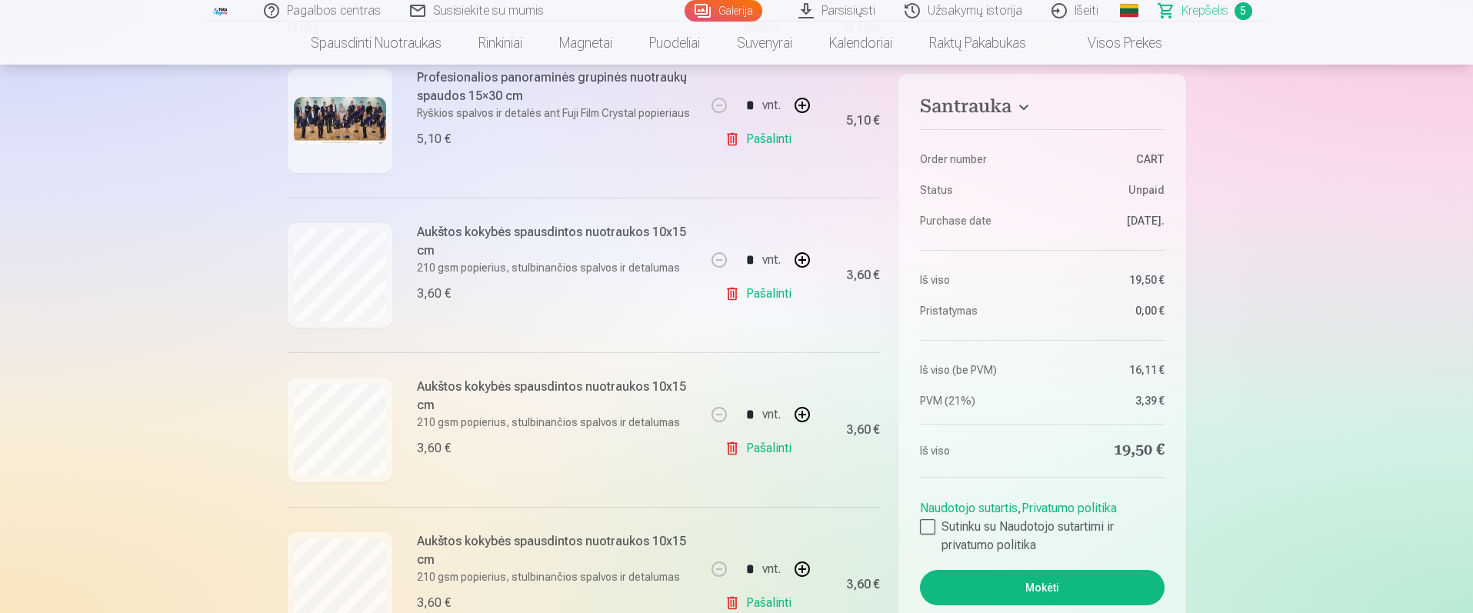
scroll to position [320, 0]
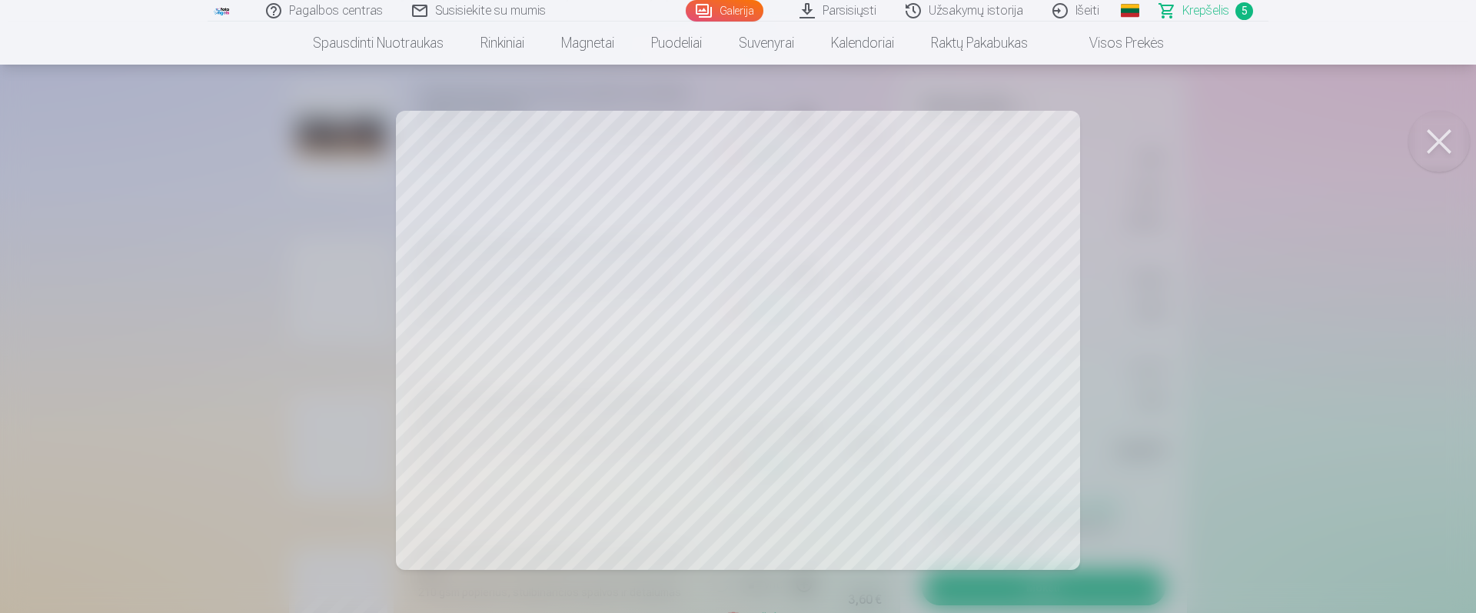
click at [90, 310] on div at bounding box center [738, 306] width 1476 height 613
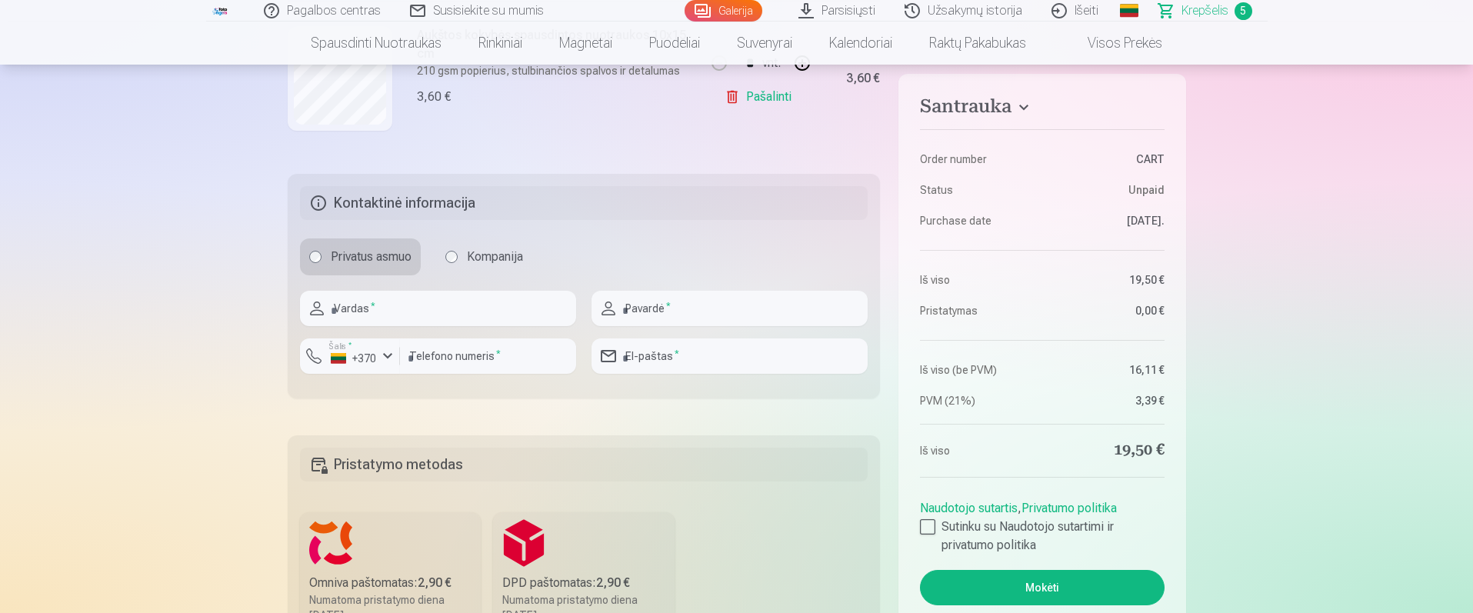
scroll to position [997, 0]
click at [461, 310] on input "text" at bounding box center [438, 307] width 276 height 35
type input "*****"
type input "**********"
type input "*********"
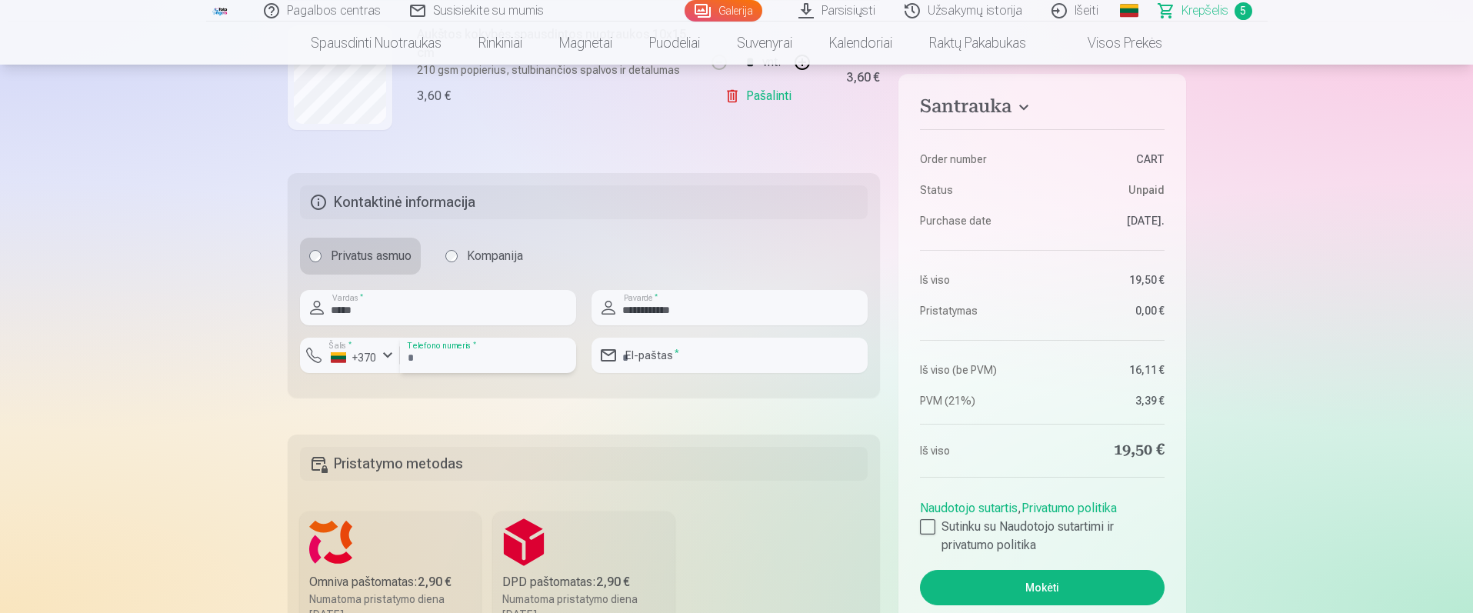
type input "**********"
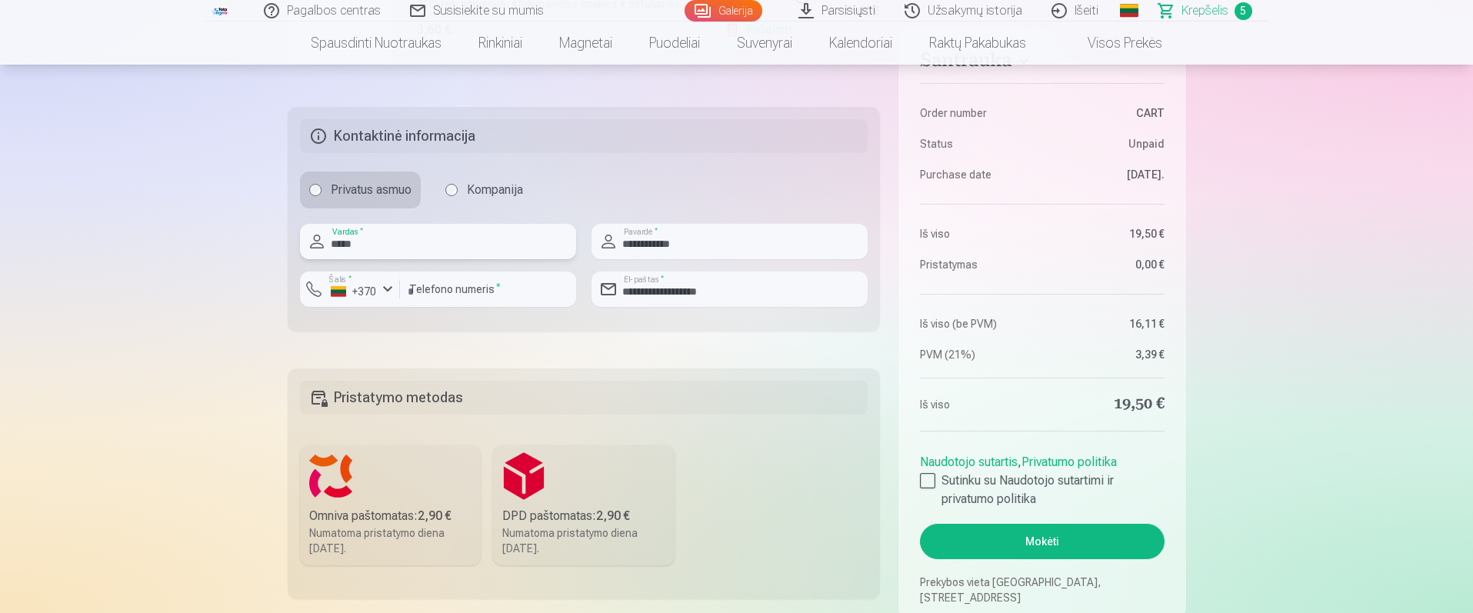
scroll to position [1071, 0]
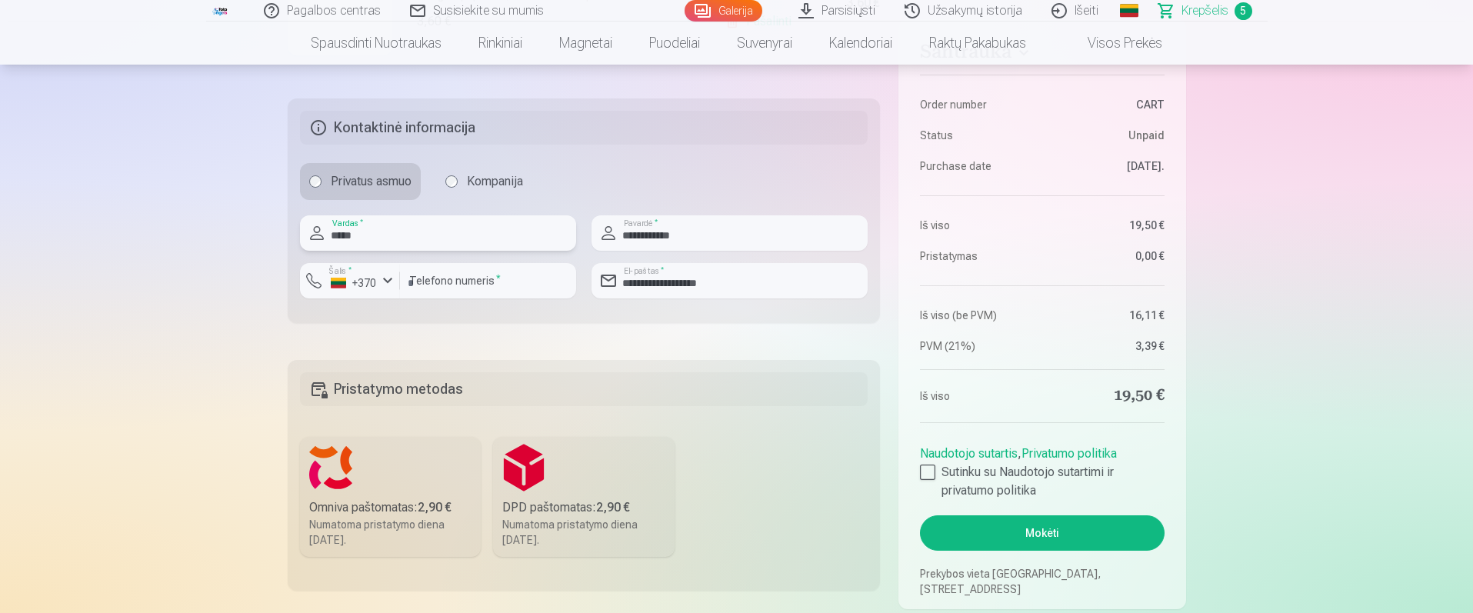
drag, startPoint x: 411, startPoint y: 247, endPoint x: 241, endPoint y: 228, distance: 170.9
type input "*****"
drag, startPoint x: 697, startPoint y: 234, endPoint x: 537, endPoint y: 218, distance: 161.5
click at [544, 220] on div "**********" at bounding box center [584, 262] width 568 height 95
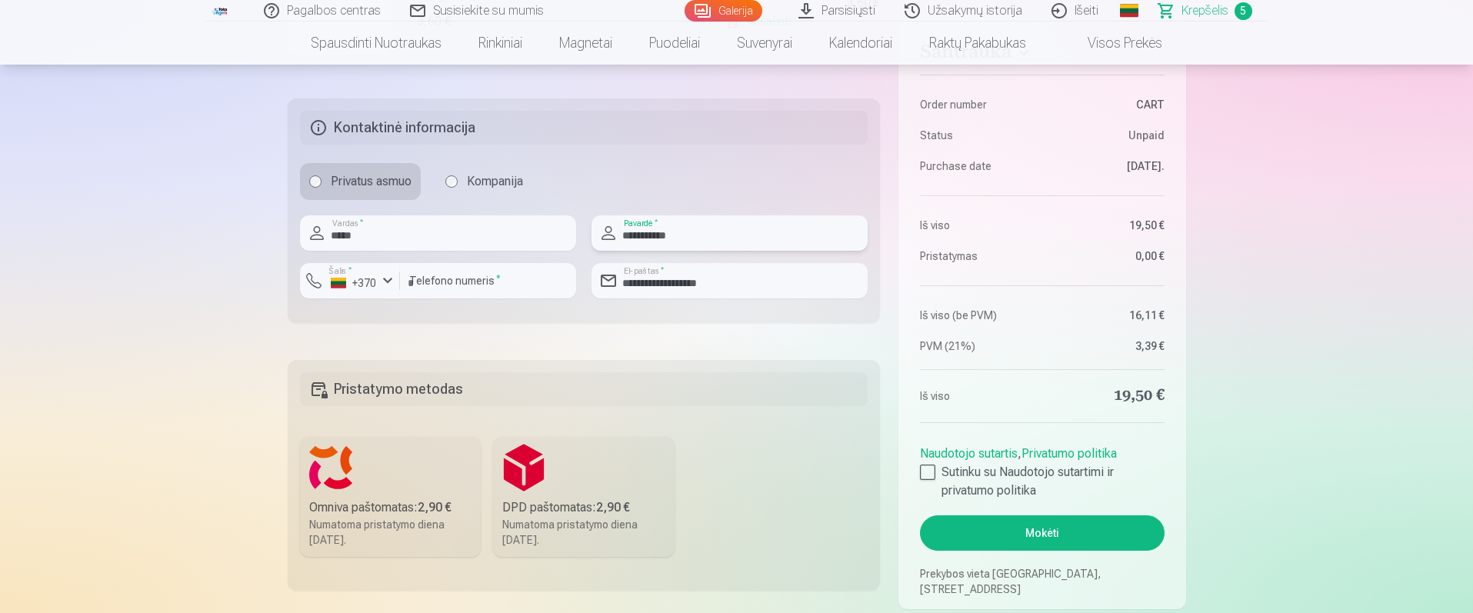
type input "**********"
click at [411, 278] on input "*********" at bounding box center [488, 280] width 176 height 35
type input "********"
drag, startPoint x: 733, startPoint y: 279, endPoint x: 592, endPoint y: 274, distance: 140.8
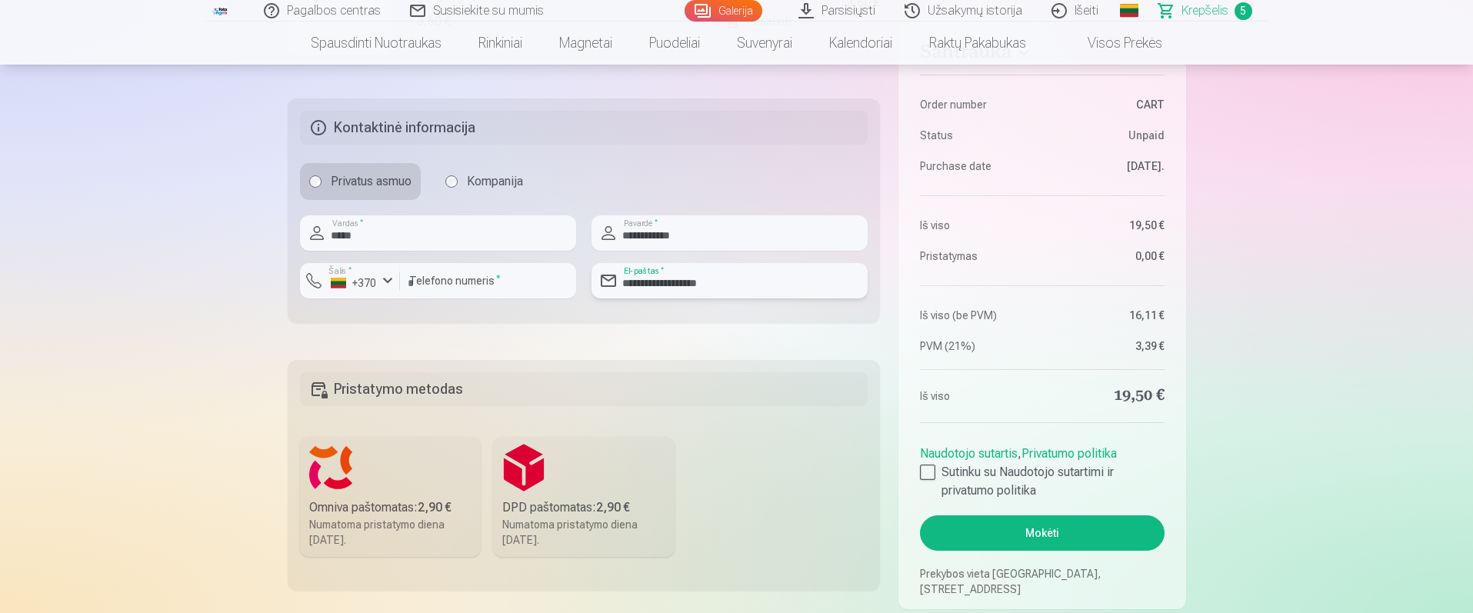
click at [594, 275] on input "**********" at bounding box center [729, 280] width 276 height 35
type input "**********"
click at [673, 286] on input "**********" at bounding box center [729, 280] width 276 height 35
drag, startPoint x: 672, startPoint y: 282, endPoint x: 572, endPoint y: 278, distance: 100.0
click at [574, 279] on div "**********" at bounding box center [584, 262] width 568 height 95
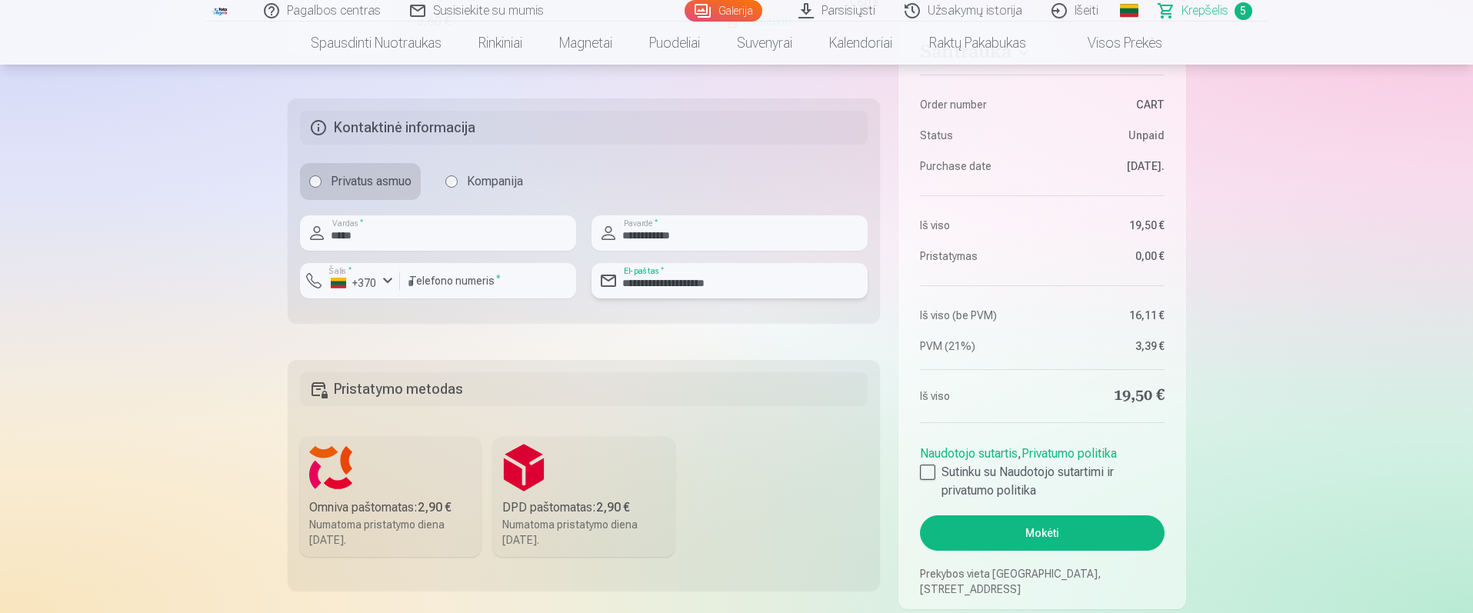
drag, startPoint x: 762, startPoint y: 281, endPoint x: 577, endPoint y: 271, distance: 185.6
click at [578, 271] on div "**********" at bounding box center [584, 262] width 568 height 95
click at [930, 471] on div at bounding box center [927, 471] width 15 height 15
click at [1049, 537] on button "Mokėti" at bounding box center [1042, 532] width 244 height 35
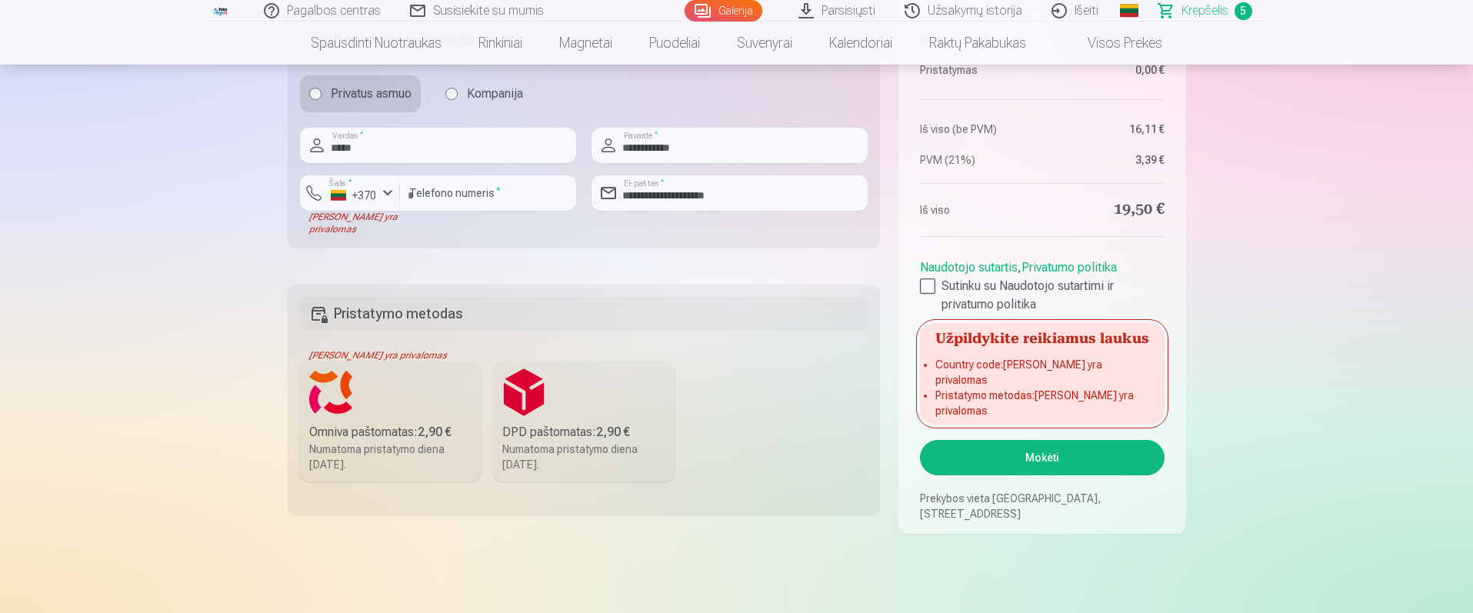
scroll to position [1147, 0]
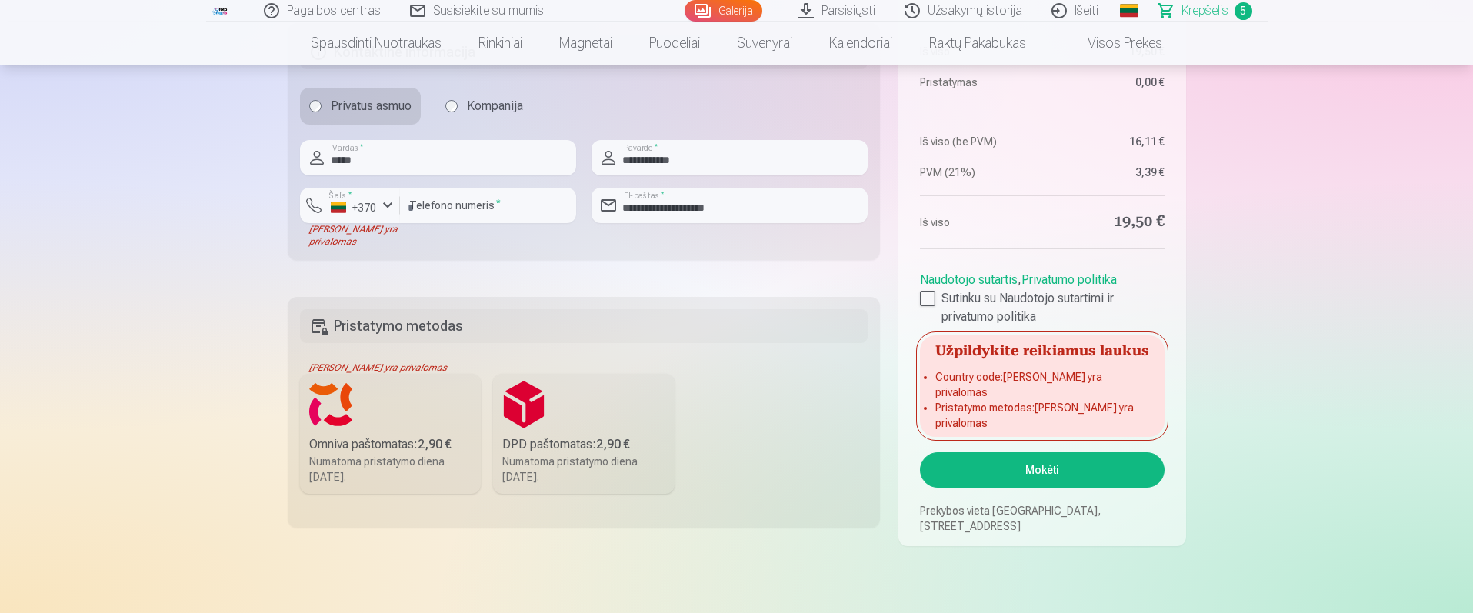
click at [434, 417] on label "Omniva paštomatas : 2,90 € Numatoma pristatymo diena 20.09.2025." at bounding box center [390, 434] width 181 height 120
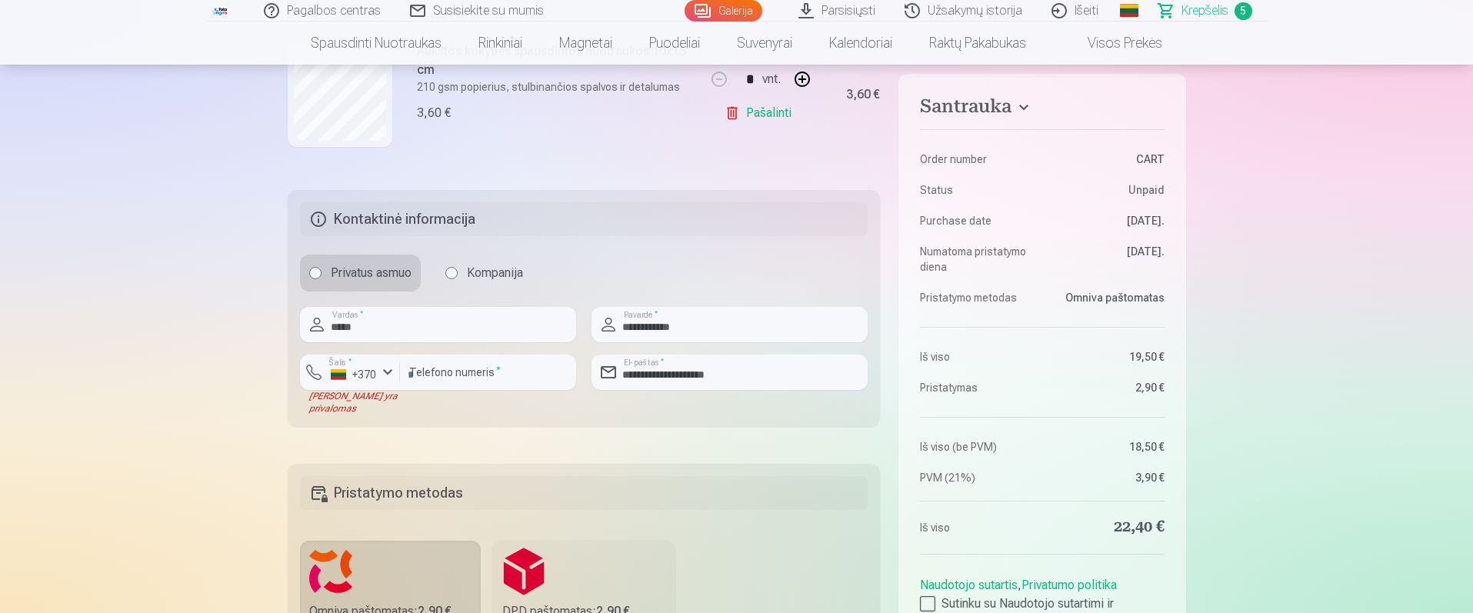
scroll to position [1006, 0]
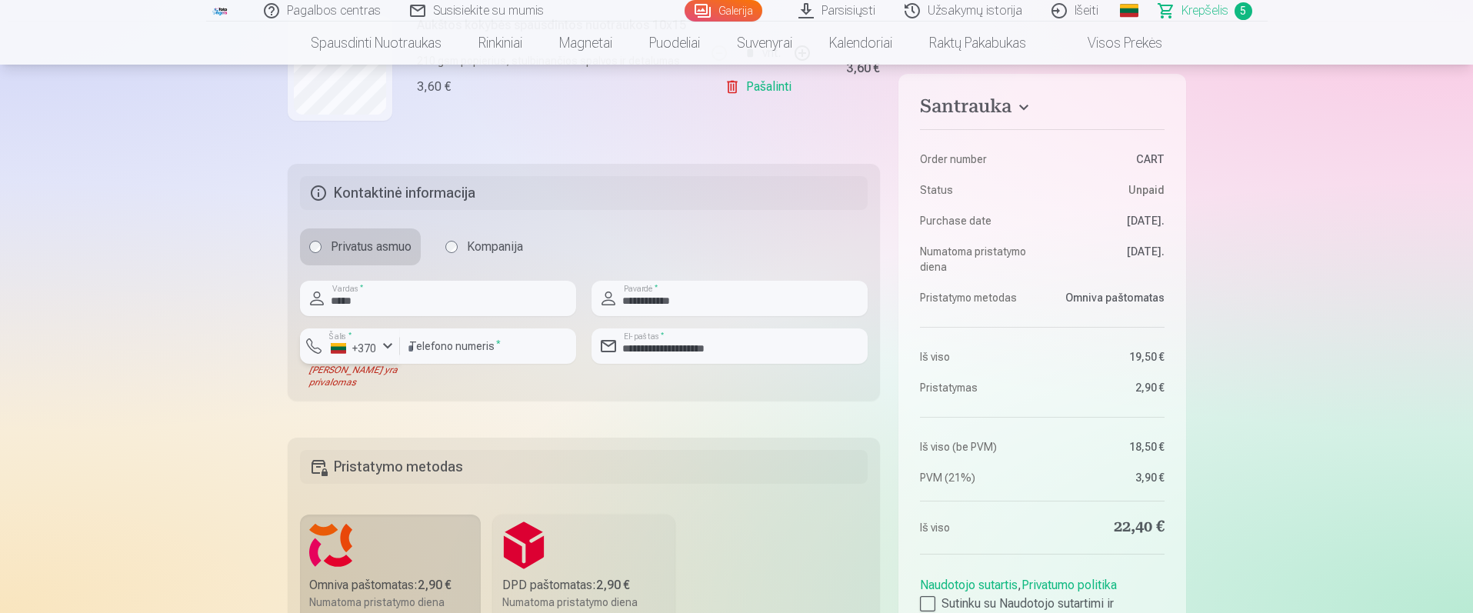
click at [387, 343] on div "button" at bounding box center [387, 346] width 18 height 18
click at [398, 385] on li "+370 Lietuva" at bounding box center [382, 382] width 140 height 31
click at [335, 414] on div "Santrauka Order number CART Status Unpaid Purchase date 2.09.2025. Numatoma pri…" at bounding box center [737, 203] width 898 height 2006
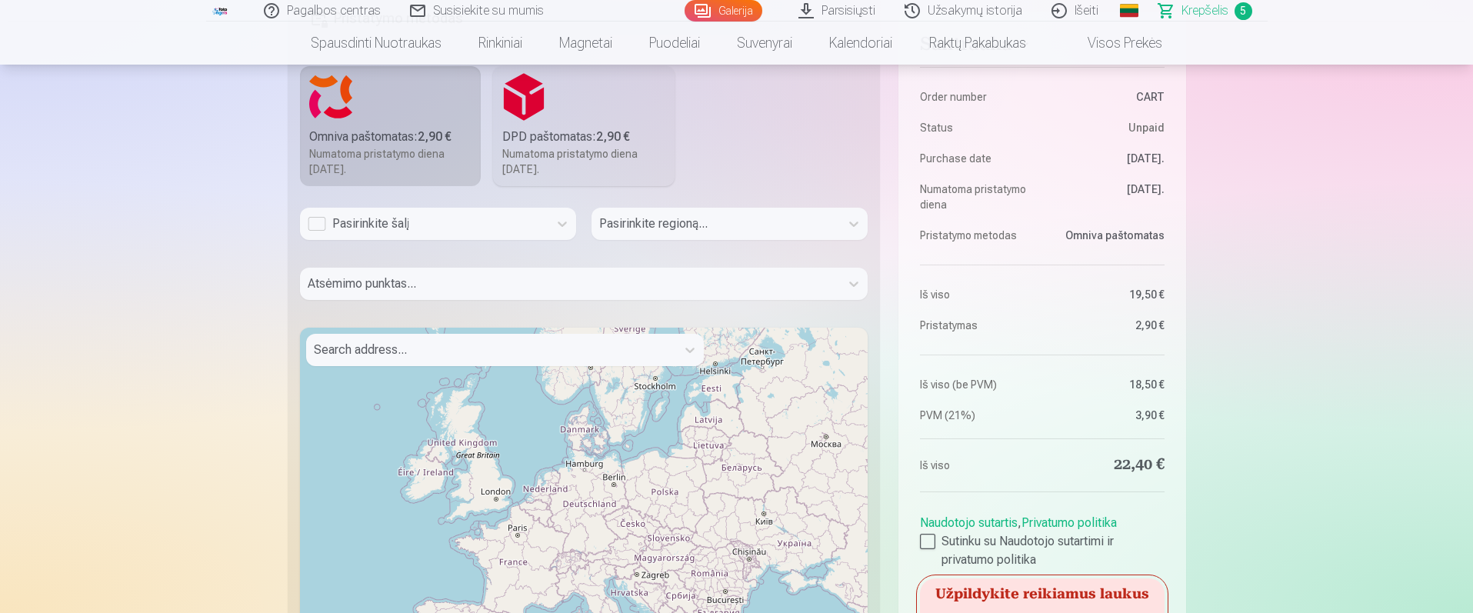
scroll to position [1551, 0]
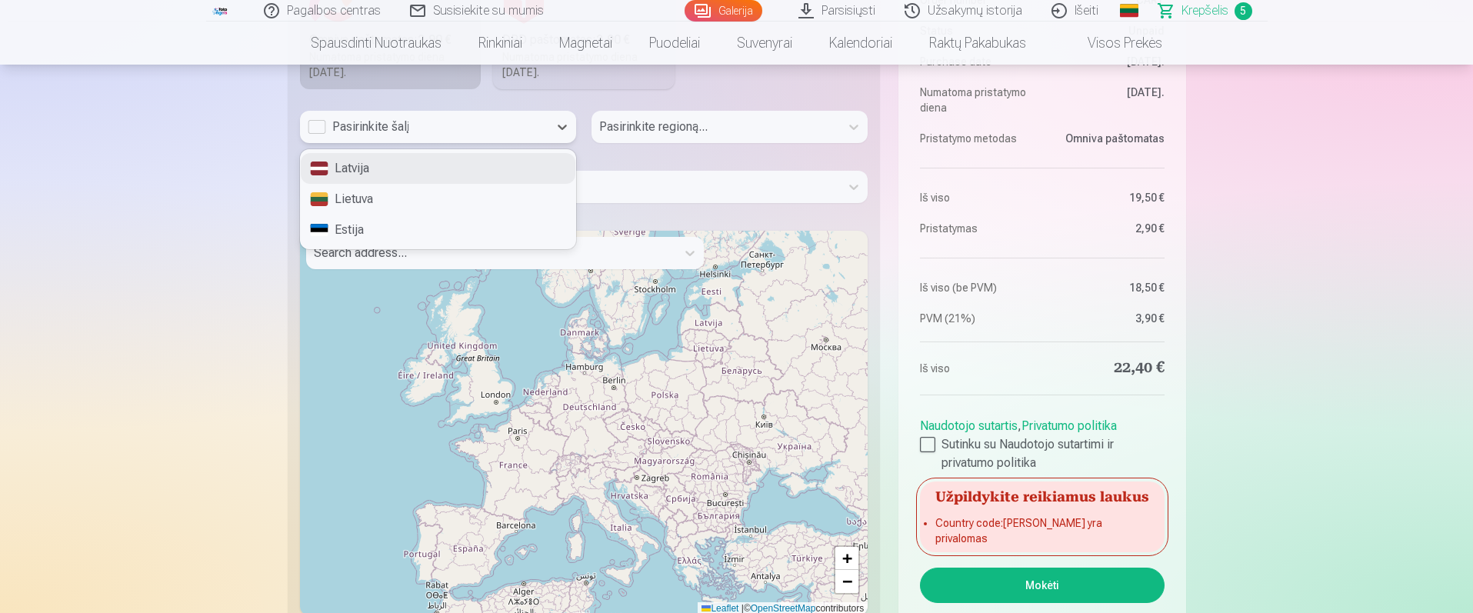
click at [442, 128] on div "Pasirinkite šalį" at bounding box center [424, 127] width 233 height 18
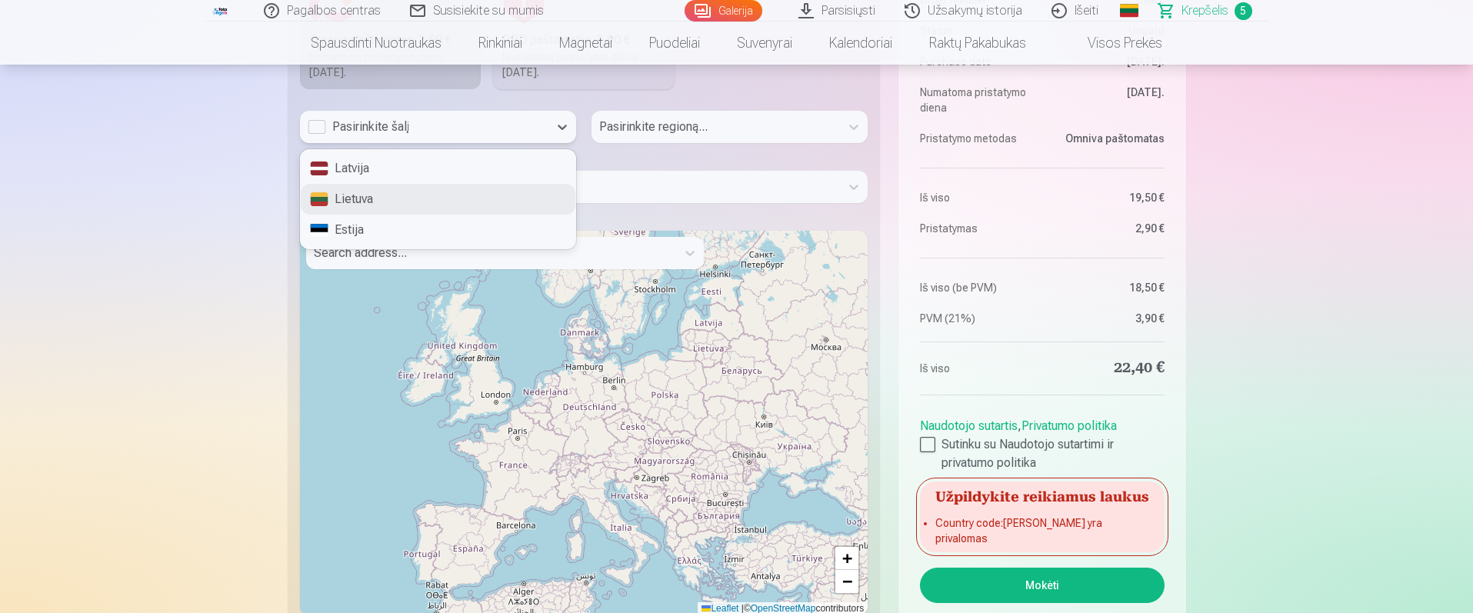
click at [394, 198] on div "Lietuva" at bounding box center [438, 199] width 275 height 31
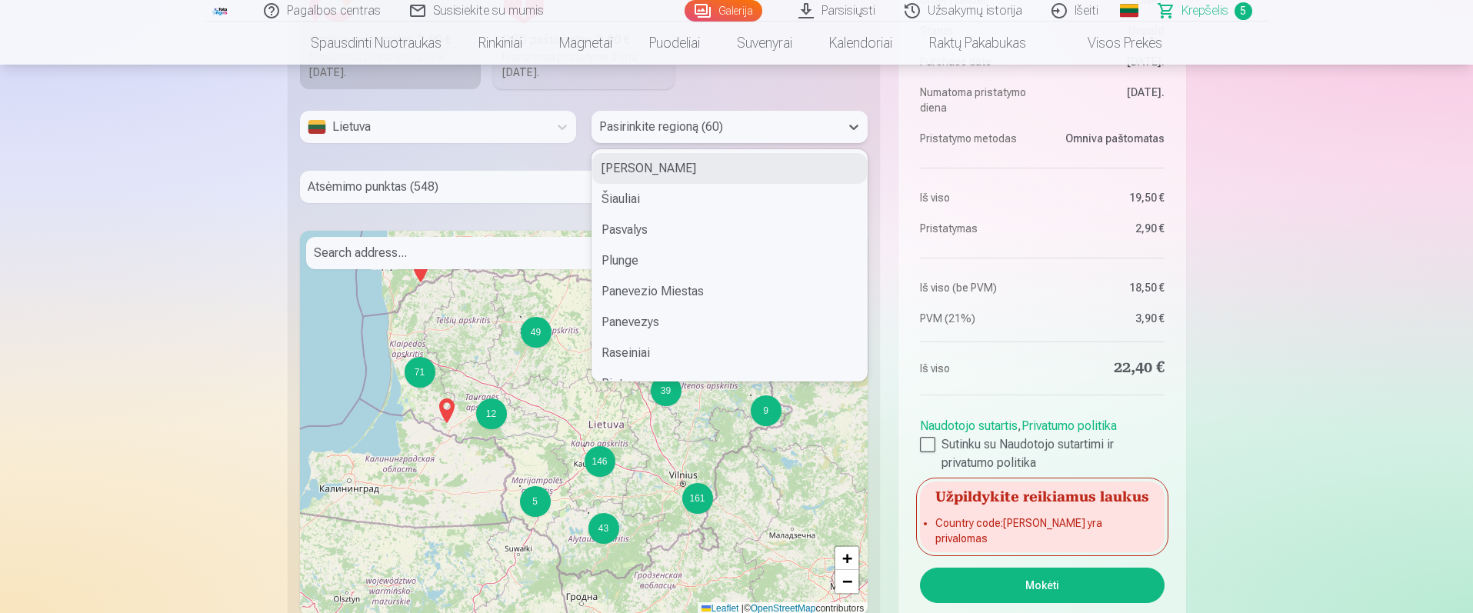
click at [645, 130] on div at bounding box center [715, 127] width 233 height 22
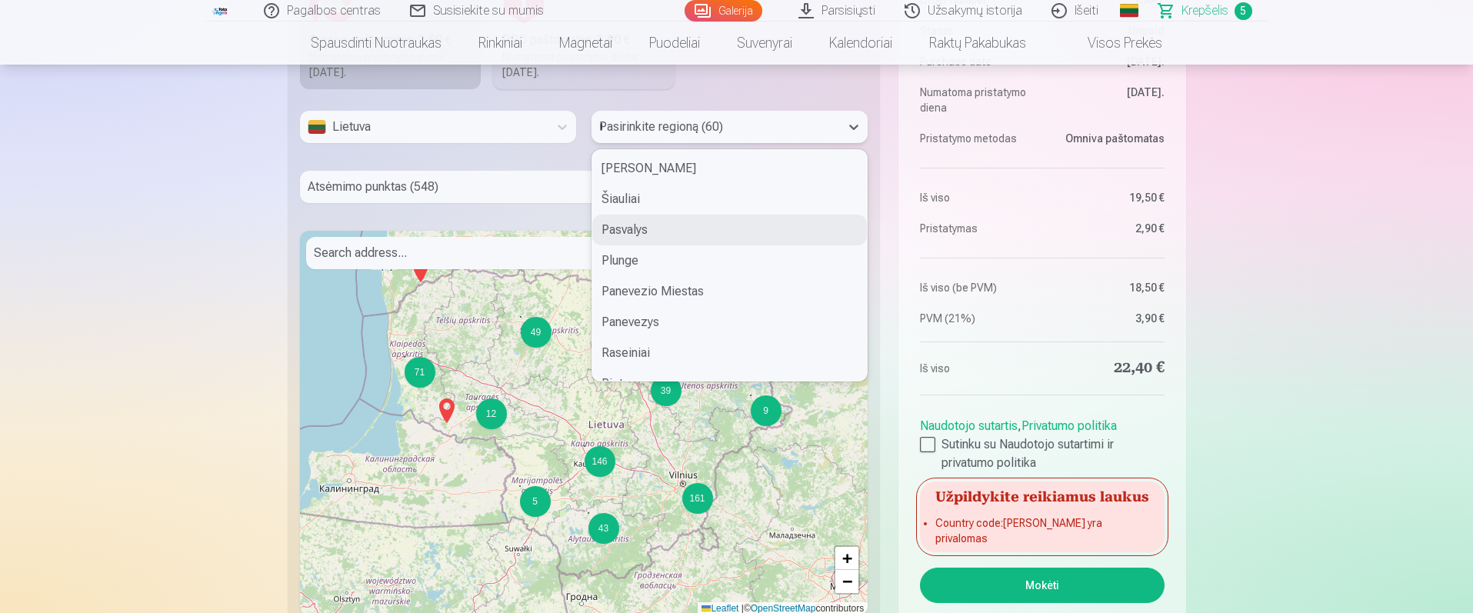
type input "**"
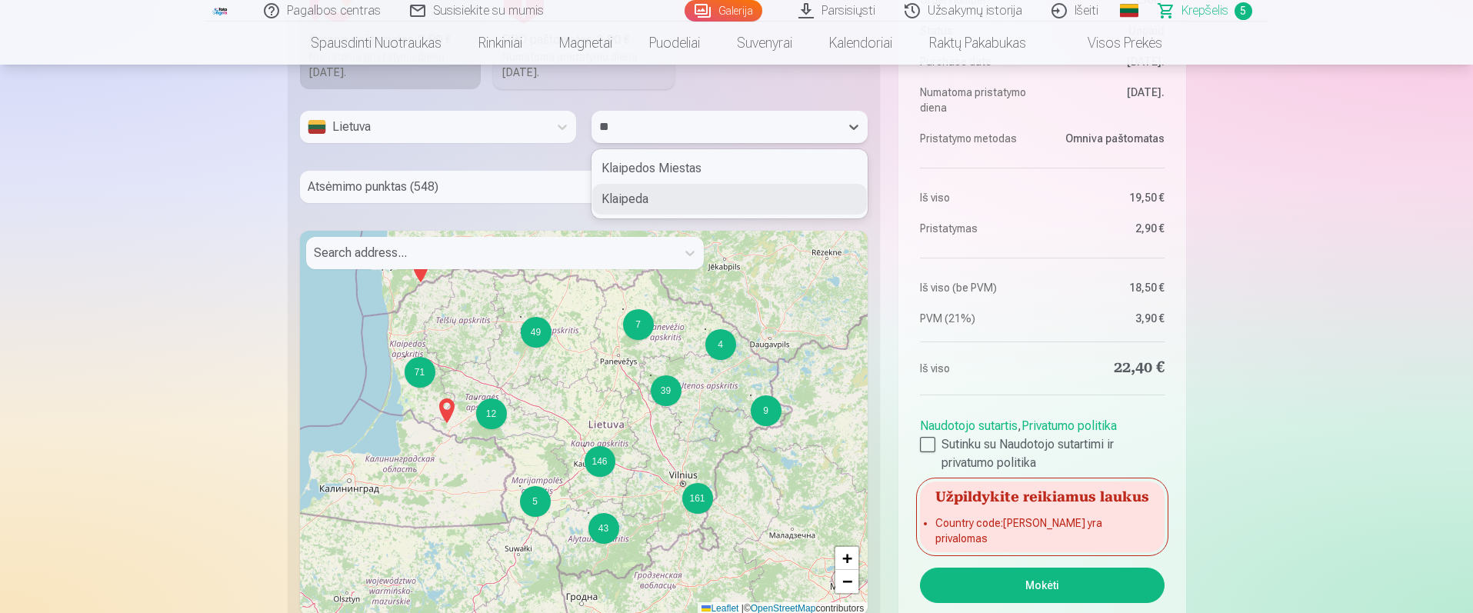
click at [660, 198] on div "Klaipeda" at bounding box center [729, 199] width 275 height 31
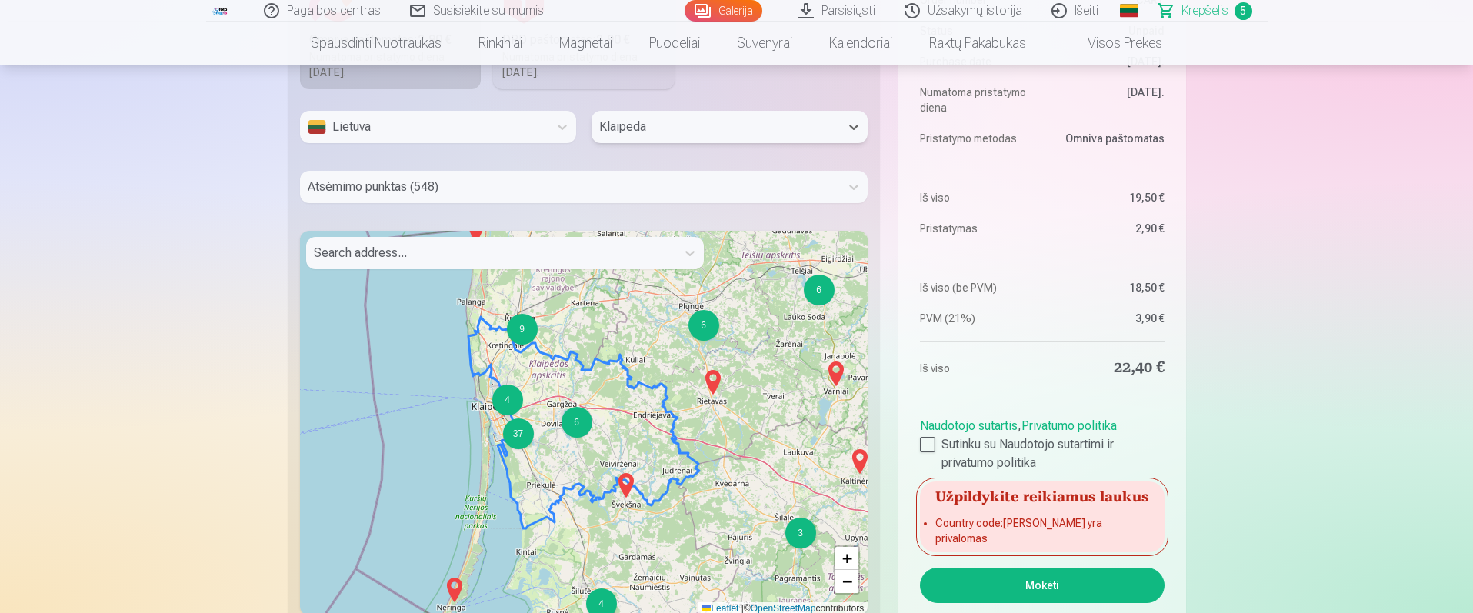
click at [401, 183] on div at bounding box center [570, 187] width 525 height 22
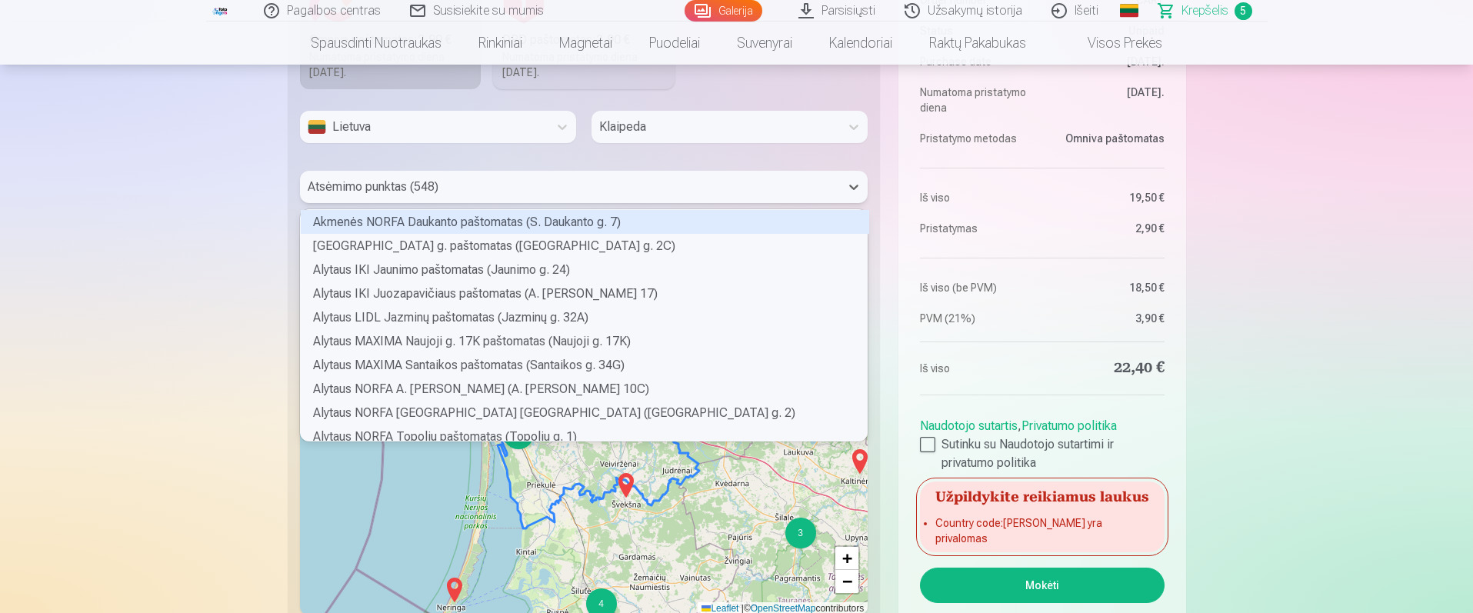
scroll to position [227, 562]
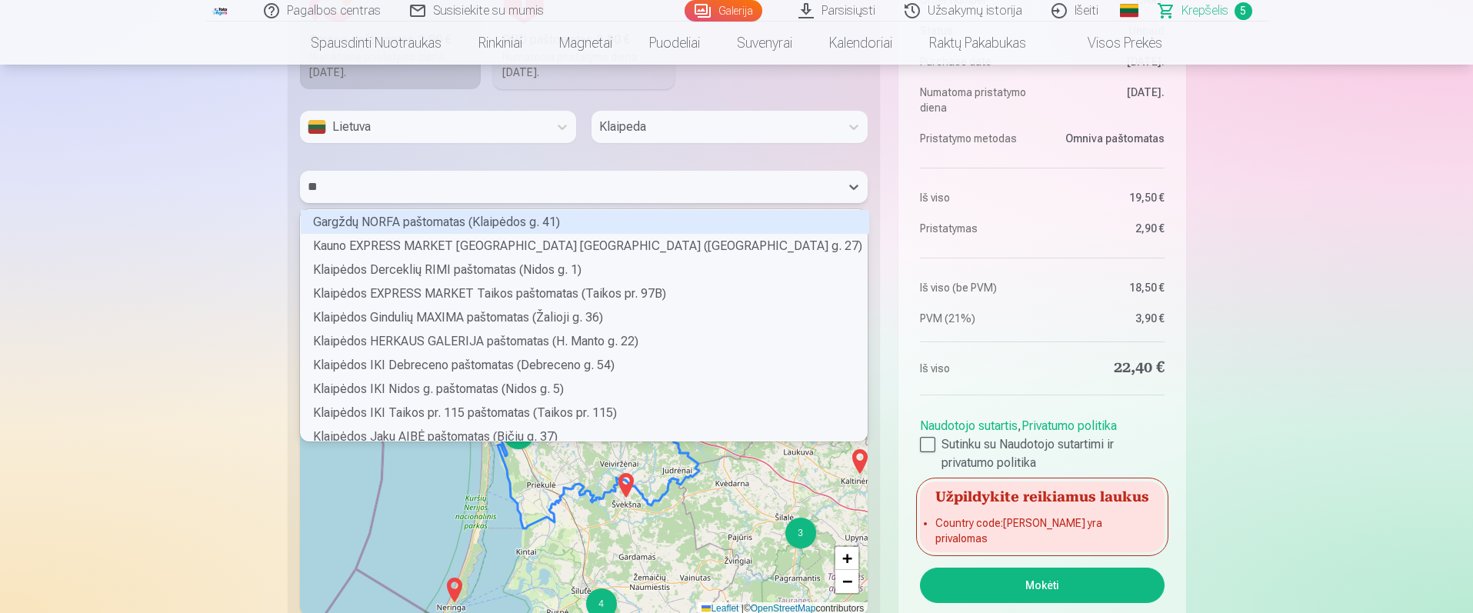
type input "***"
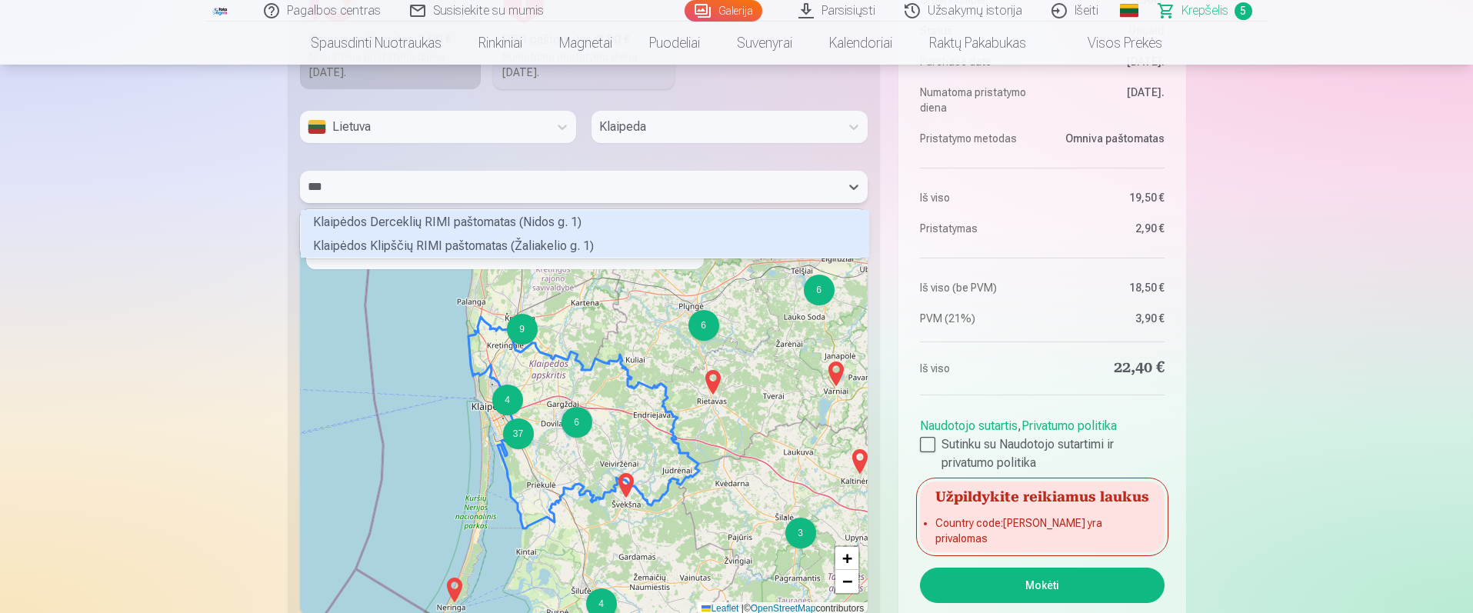
click at [398, 246] on div "Klaipėdos Klipščių RIMI paštomatas (Žaliakelio g. 1)" at bounding box center [585, 246] width 568 height 24
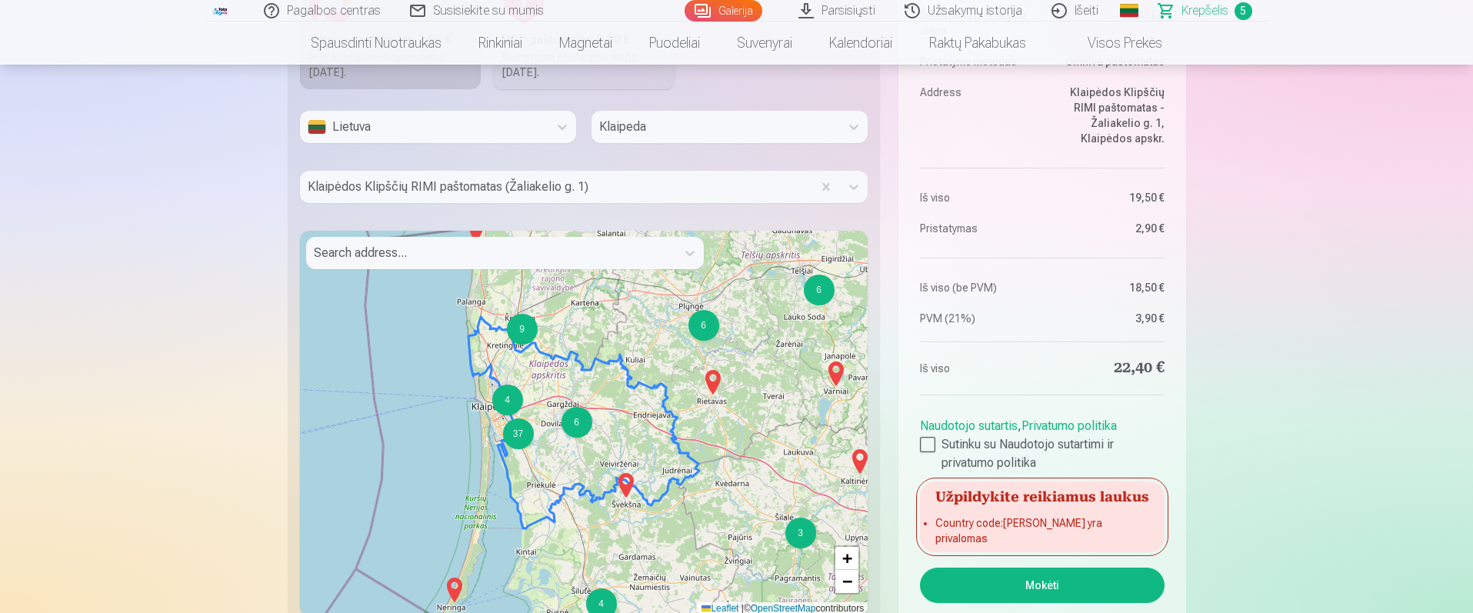
click at [1038, 587] on button "Mokėti" at bounding box center [1042, 585] width 244 height 35
